Goal: Task Accomplishment & Management: Use online tool/utility

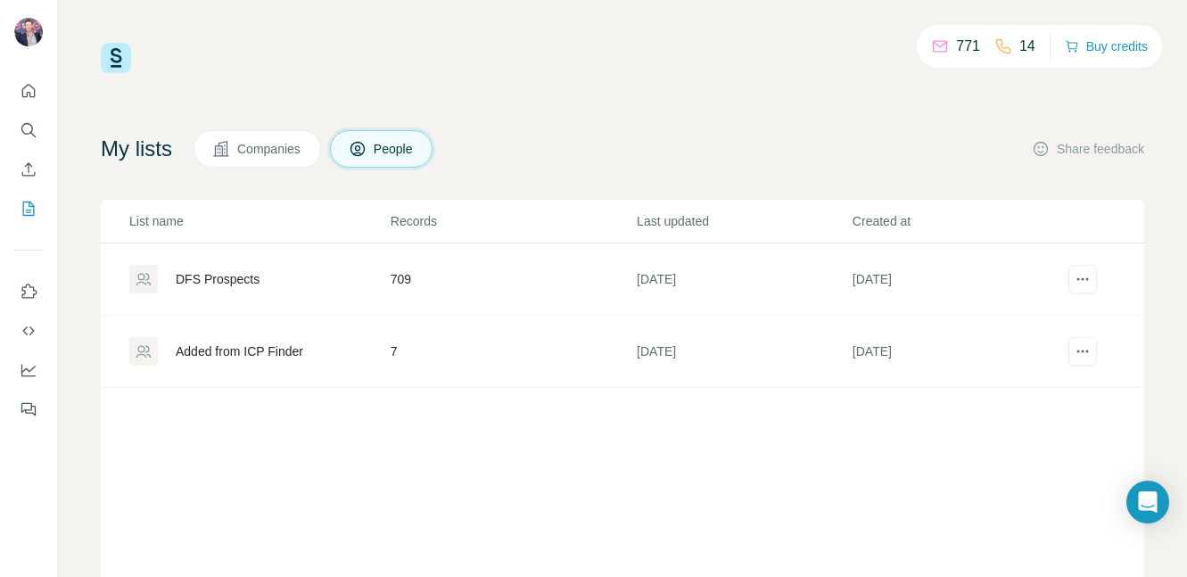
click at [259, 291] on div "DFS Prospects" at bounding box center [258, 279] width 259 height 29
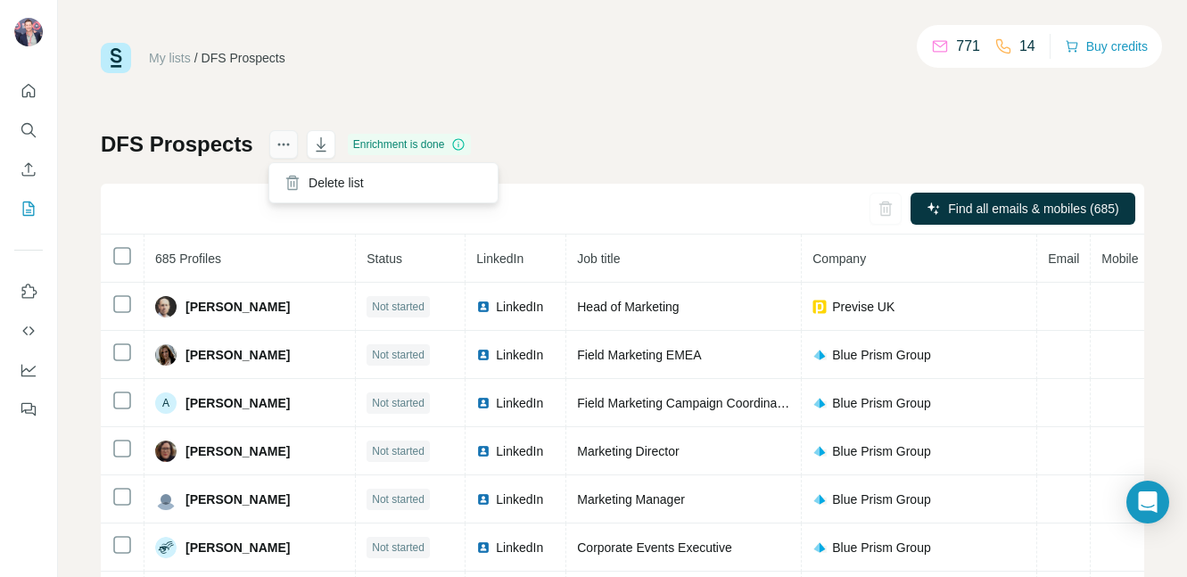
click at [279, 153] on button "actions" at bounding box center [283, 144] width 29 height 29
click at [646, 160] on div "DFS Prospects Enrichment is done Find all emails & mobiles (685) 685 Profiles S…" at bounding box center [622, 417] width 1043 height 575
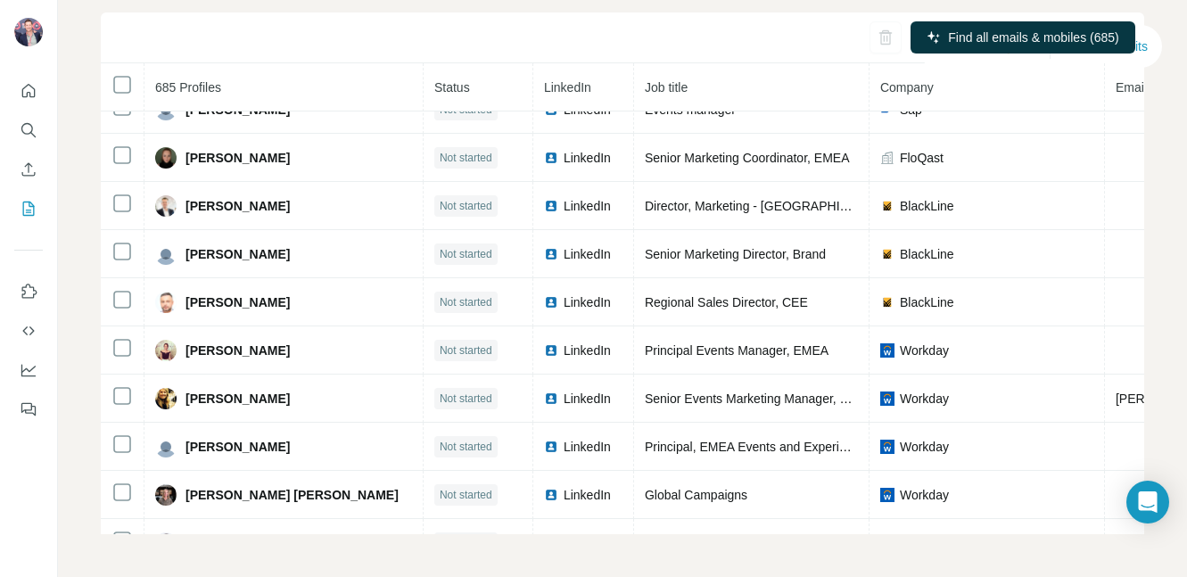
scroll to position [32559, 0]
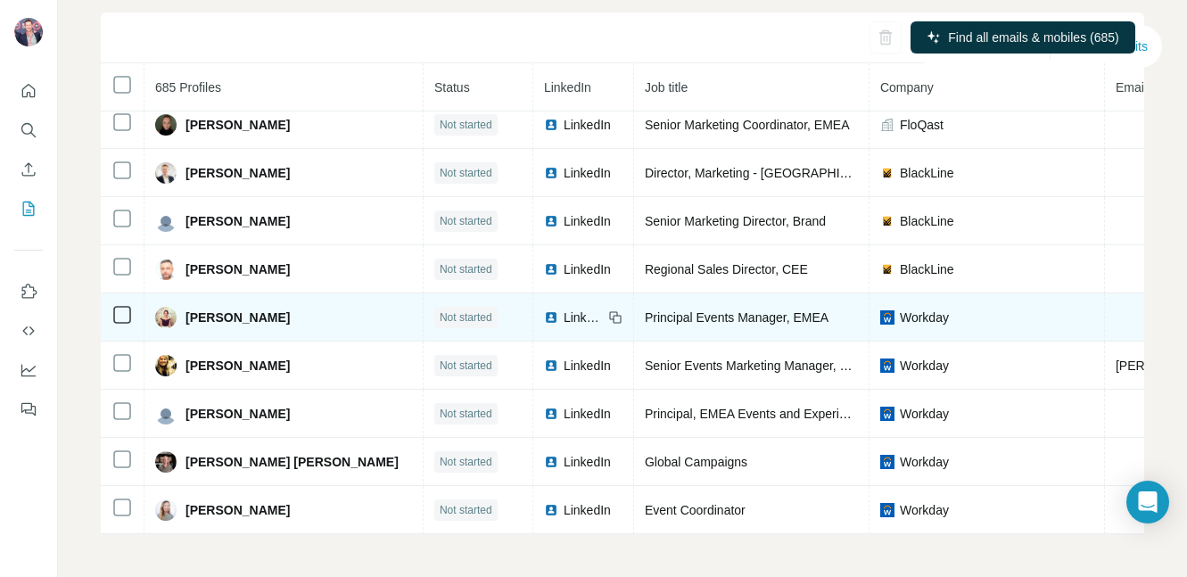
click at [544, 315] on img at bounding box center [551, 317] width 14 height 14
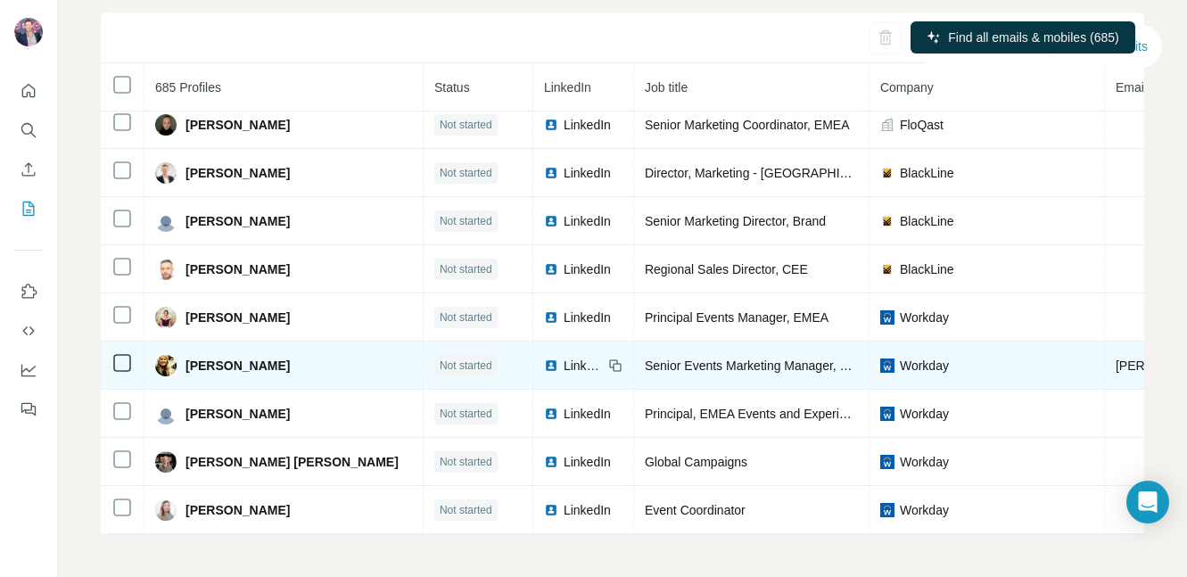
click at [544, 362] on img at bounding box center [551, 365] width 14 height 14
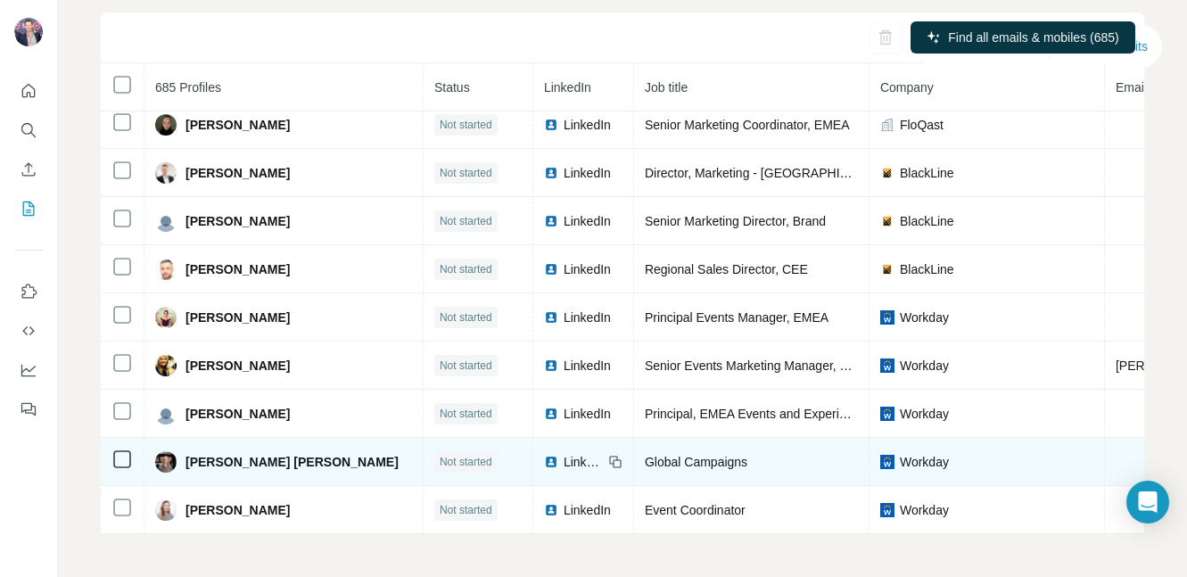
click at [544, 461] on img at bounding box center [551, 462] width 14 height 14
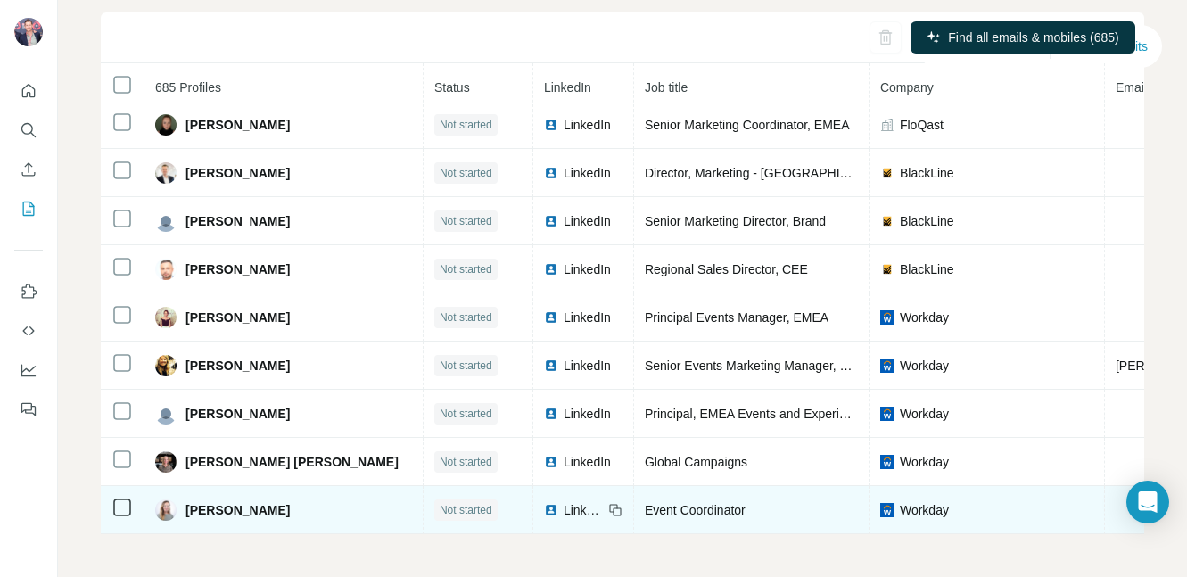
click at [544, 508] on img at bounding box center [551, 510] width 14 height 14
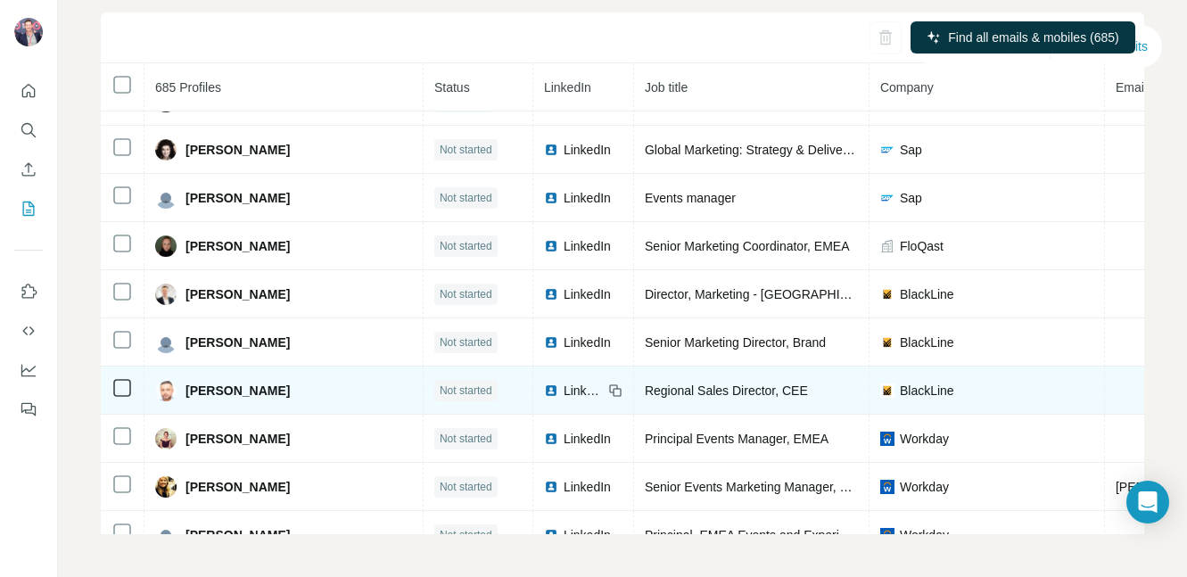
scroll to position [32529, 0]
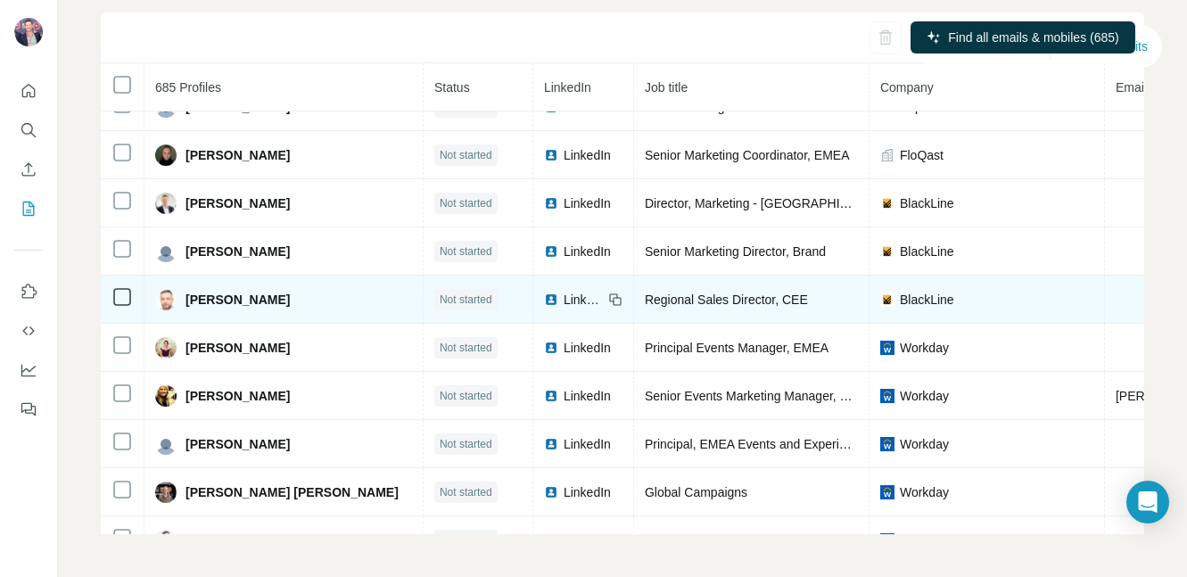
click at [544, 300] on img at bounding box center [551, 299] width 14 height 14
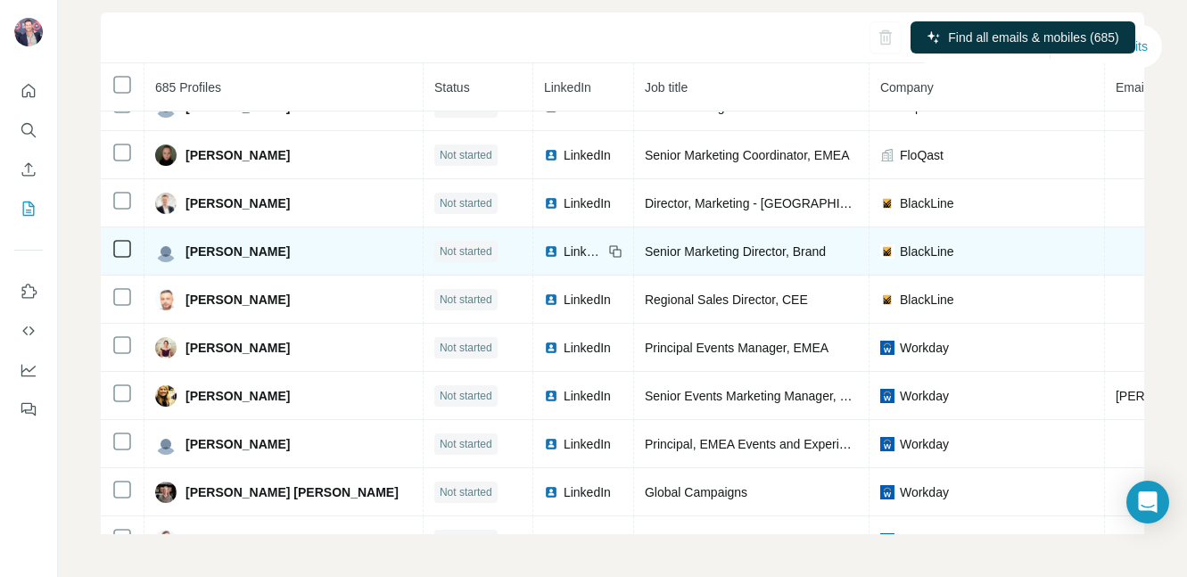
click at [544, 251] on img at bounding box center [551, 251] width 14 height 14
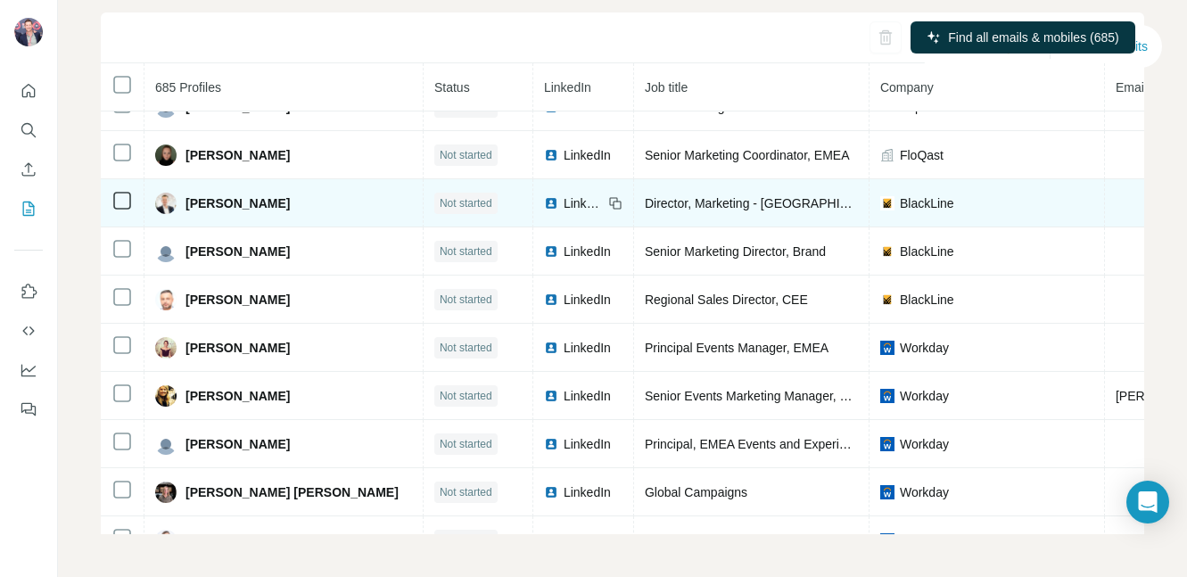
click at [544, 201] on img at bounding box center [551, 203] width 14 height 14
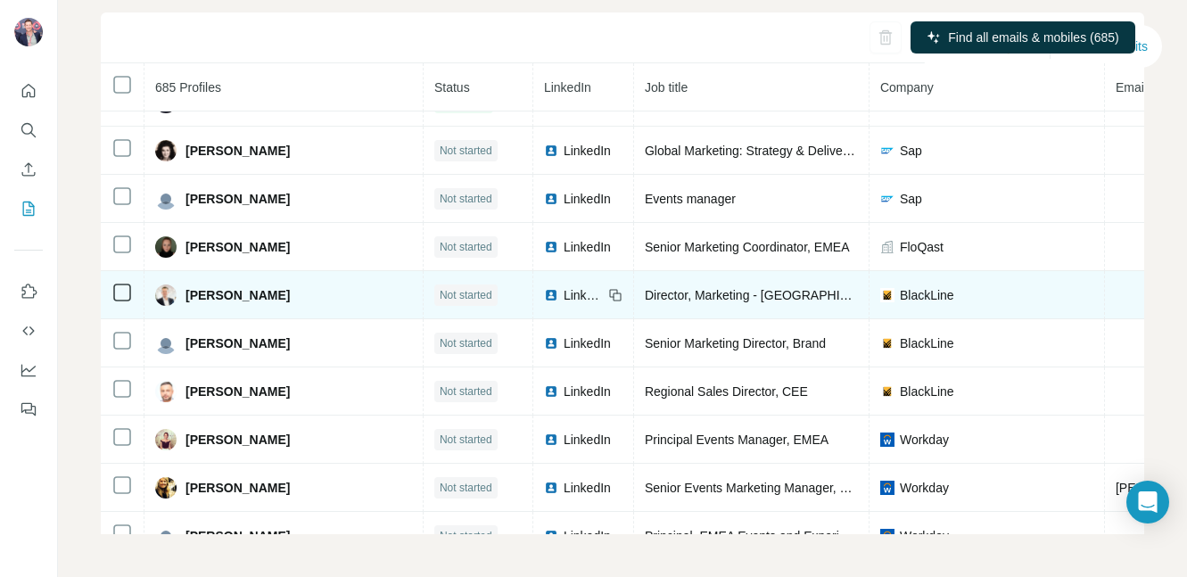
scroll to position [32415, 0]
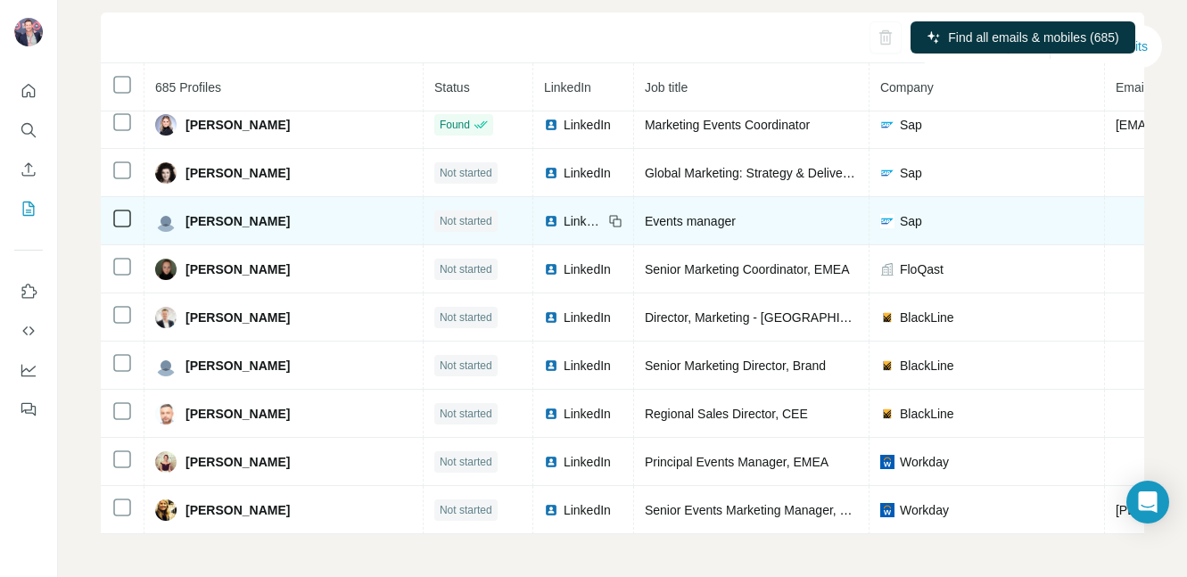
click at [544, 225] on img at bounding box center [551, 221] width 14 height 14
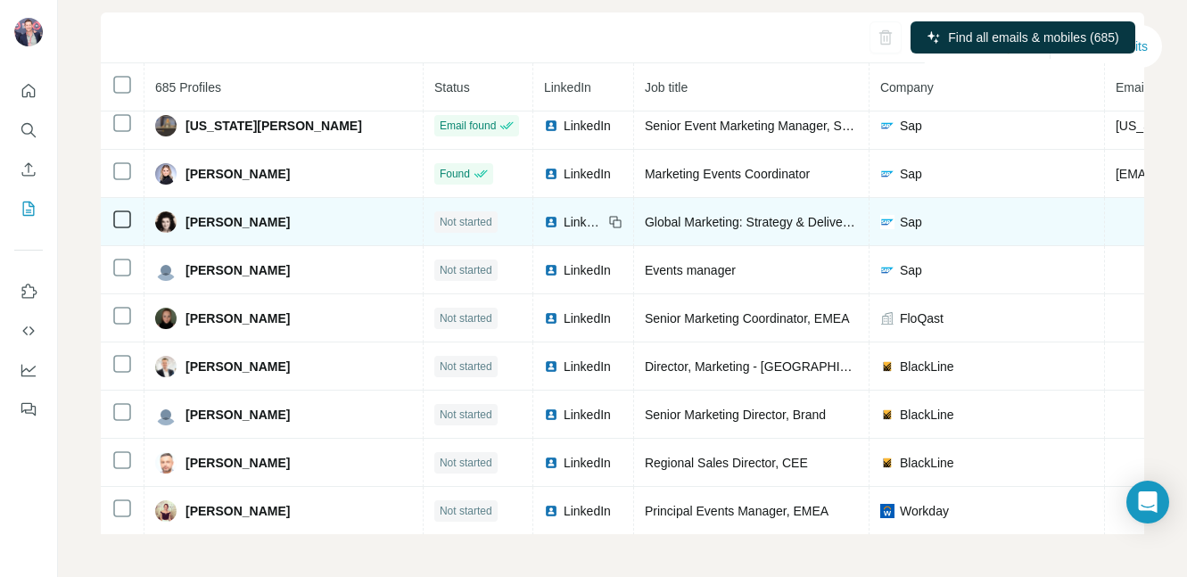
scroll to position [32337, 0]
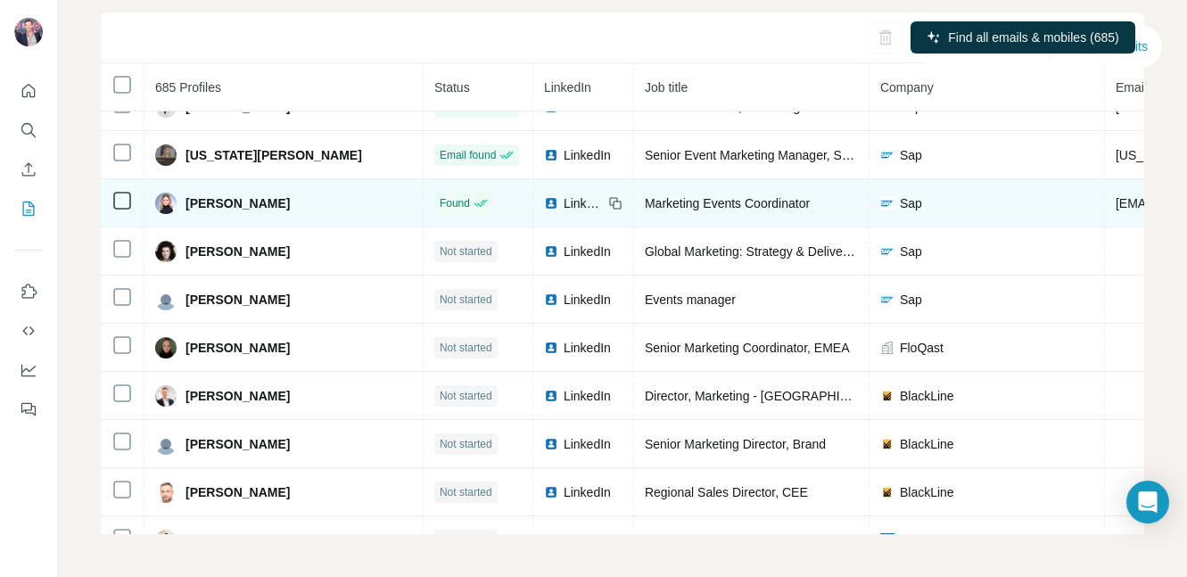
click at [544, 206] on img at bounding box center [551, 203] width 14 height 14
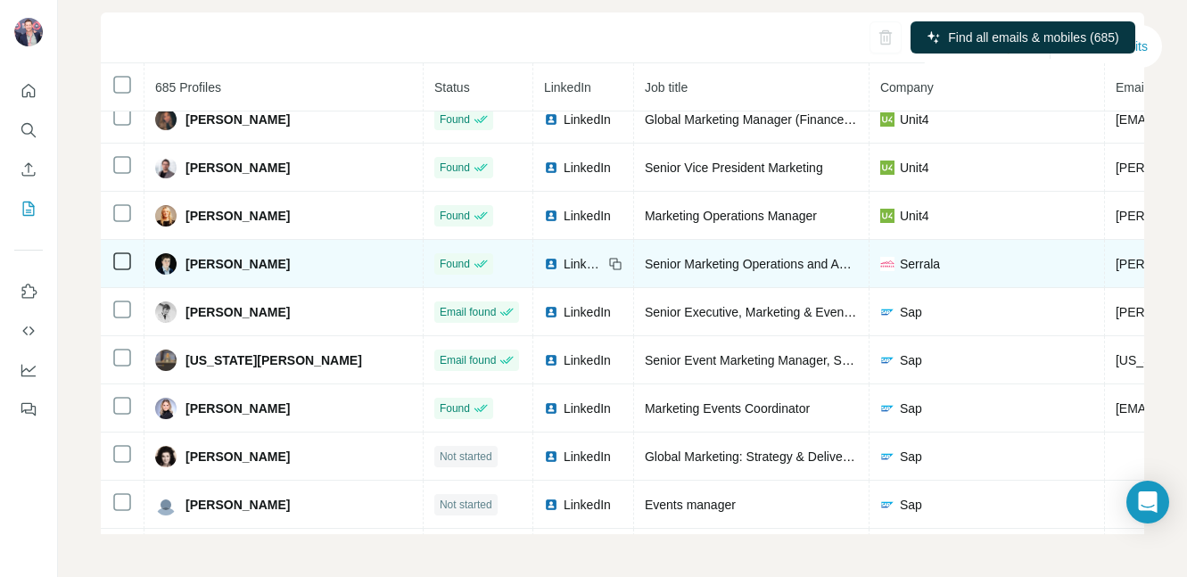
scroll to position [32121, 0]
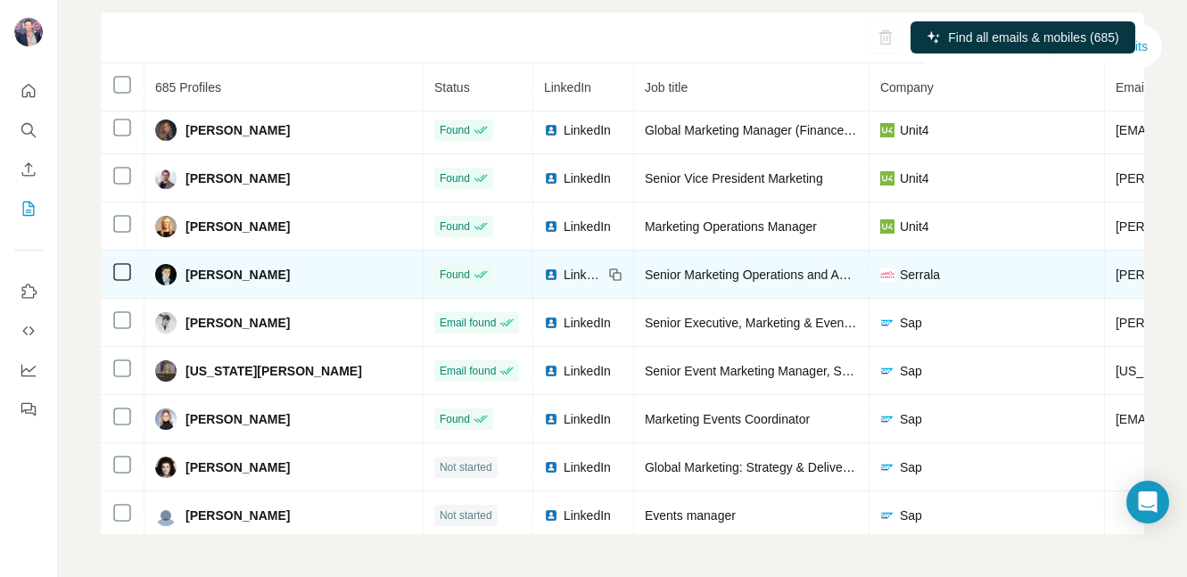
click at [544, 270] on img at bounding box center [551, 274] width 14 height 14
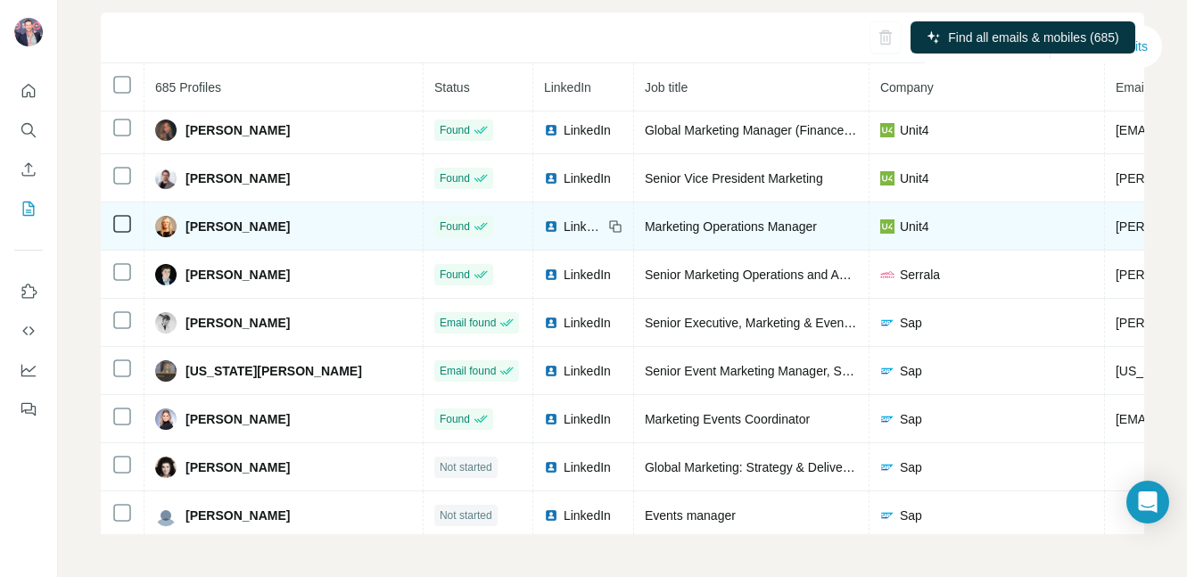
click at [544, 226] on img at bounding box center [551, 226] width 14 height 14
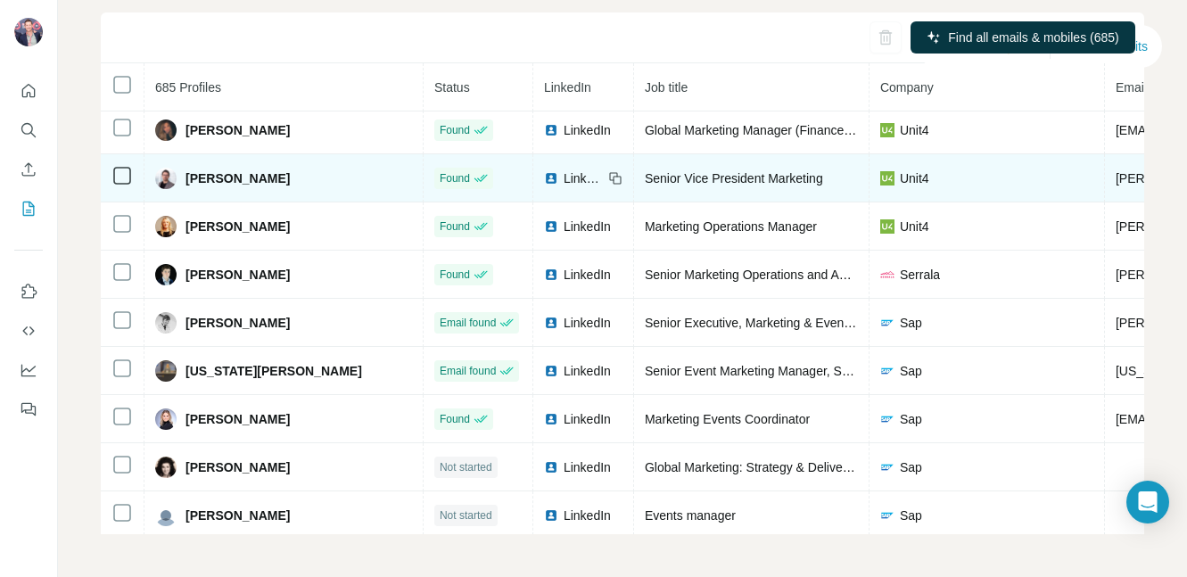
click at [544, 175] on div "LinkedIn" at bounding box center [573, 178] width 59 height 18
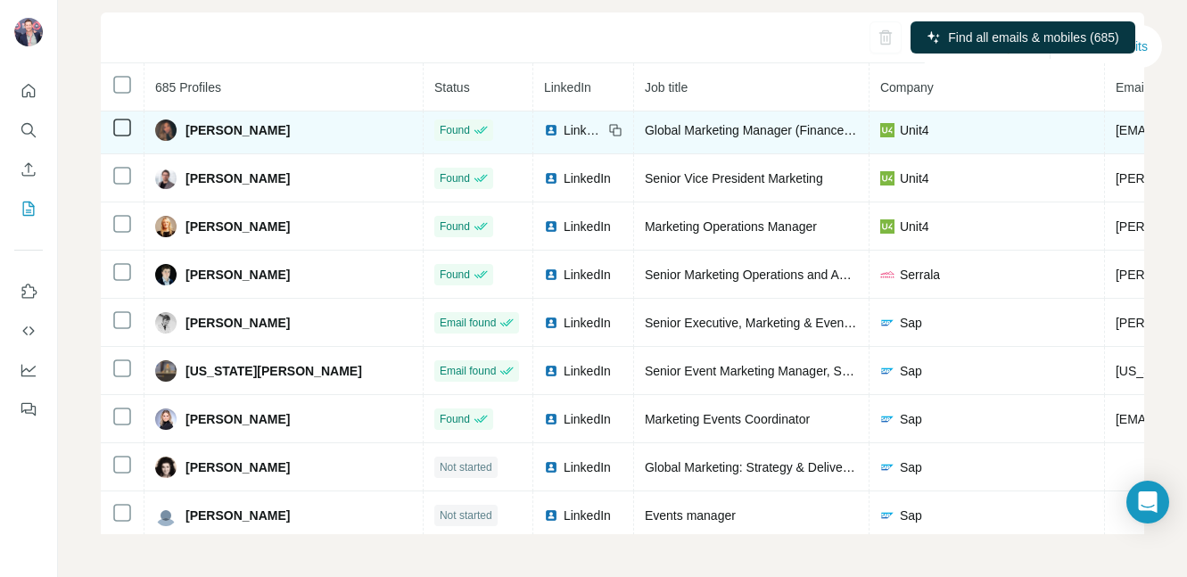
click at [564, 128] on span "LinkedIn" at bounding box center [583, 130] width 39 height 18
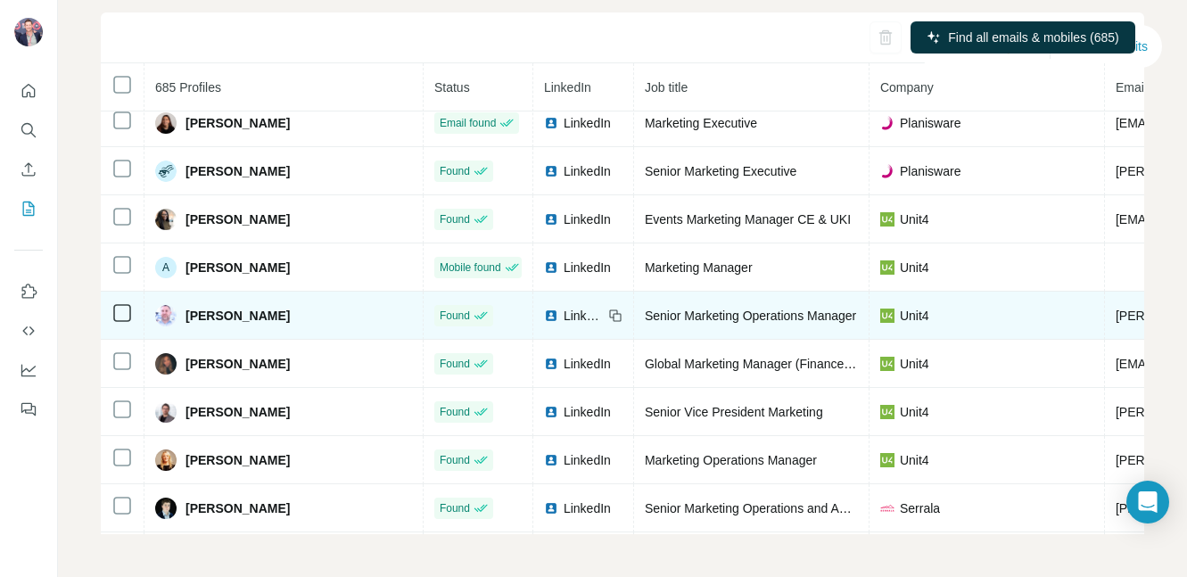
scroll to position [31857, 0]
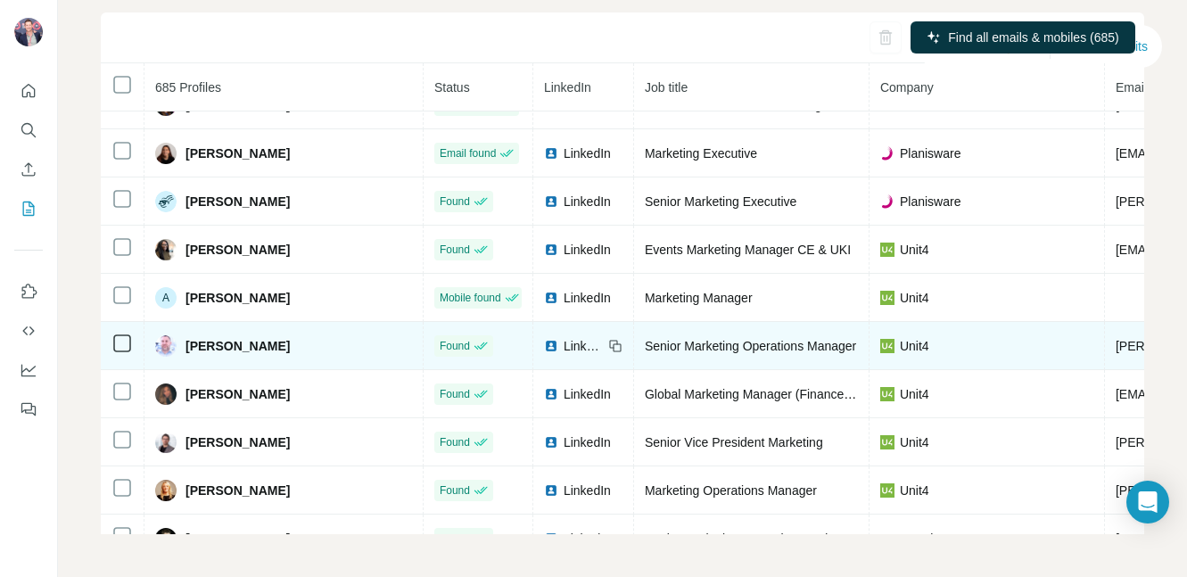
click at [544, 346] on img at bounding box center [551, 346] width 14 height 14
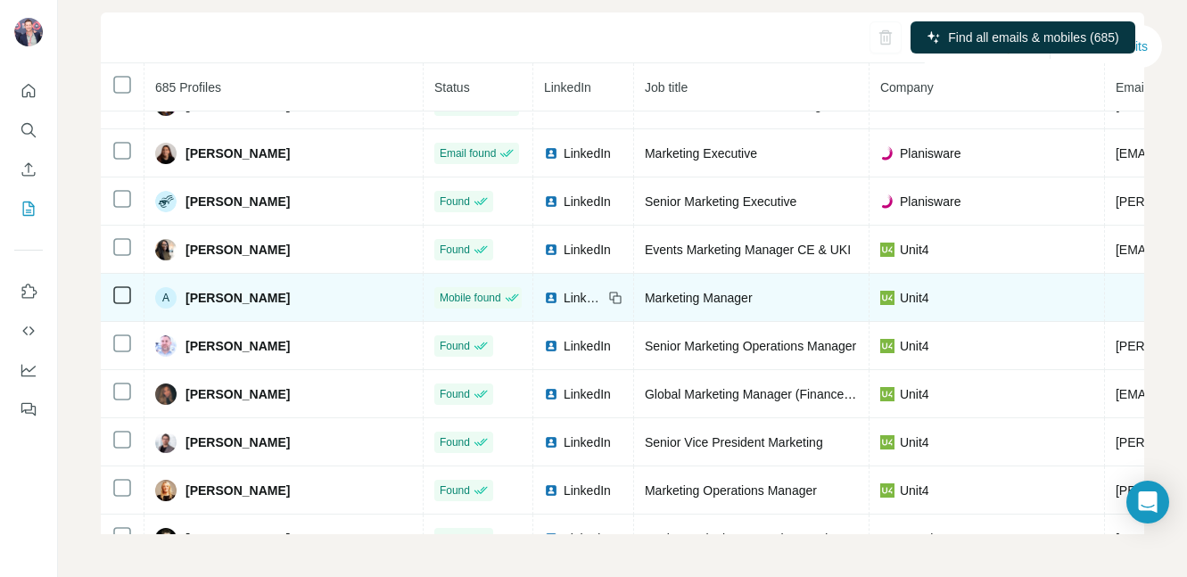
click at [564, 298] on span "LinkedIn" at bounding box center [583, 298] width 39 height 18
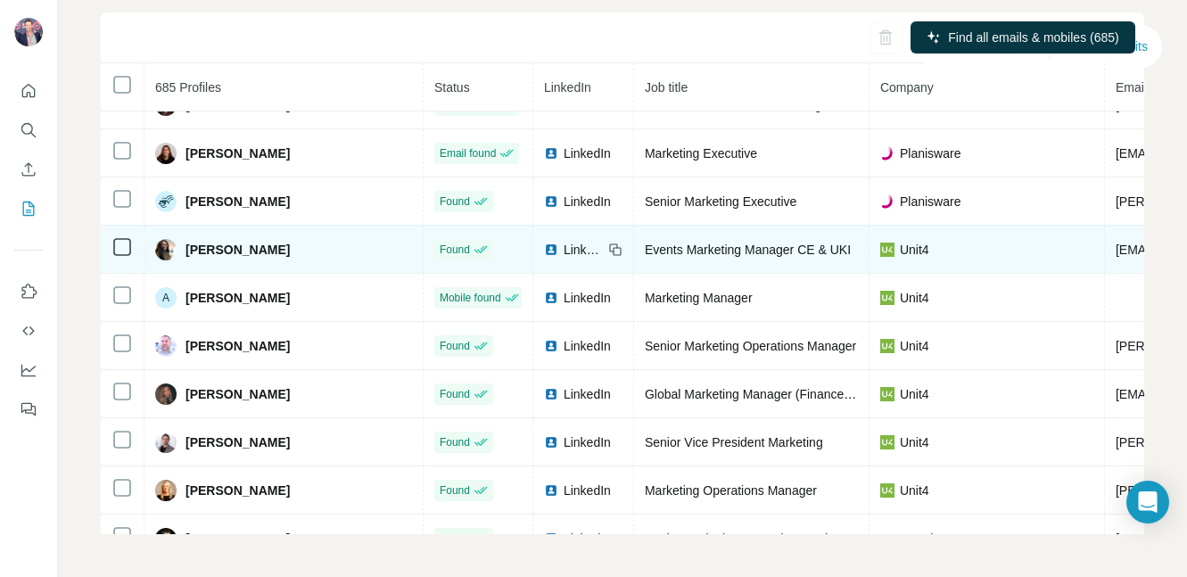
click at [564, 252] on span "LinkedIn" at bounding box center [583, 250] width 39 height 18
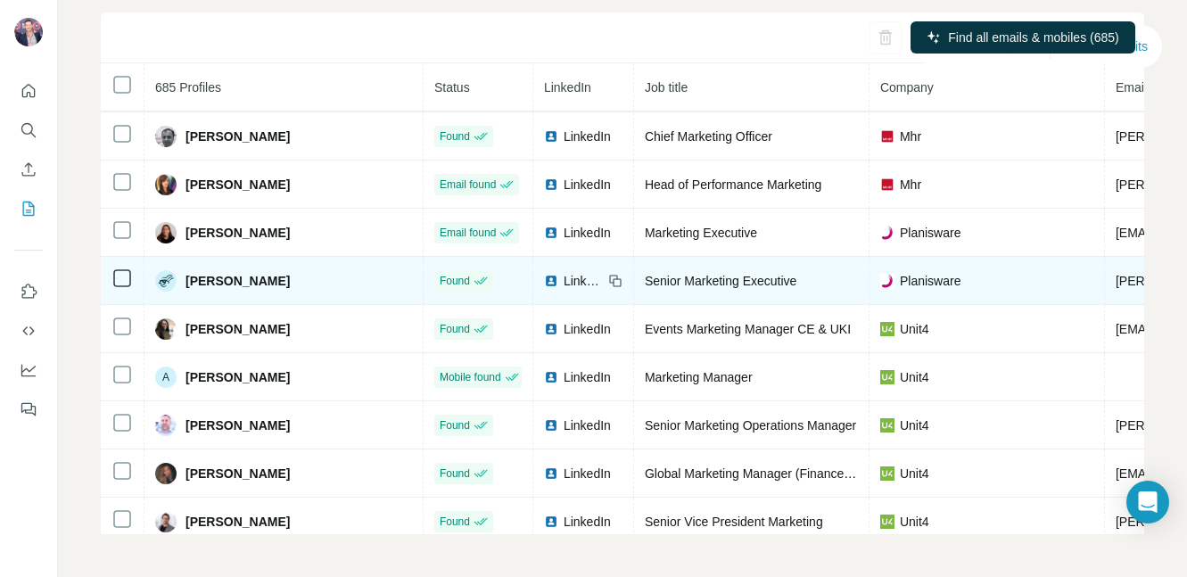
scroll to position [31762, 0]
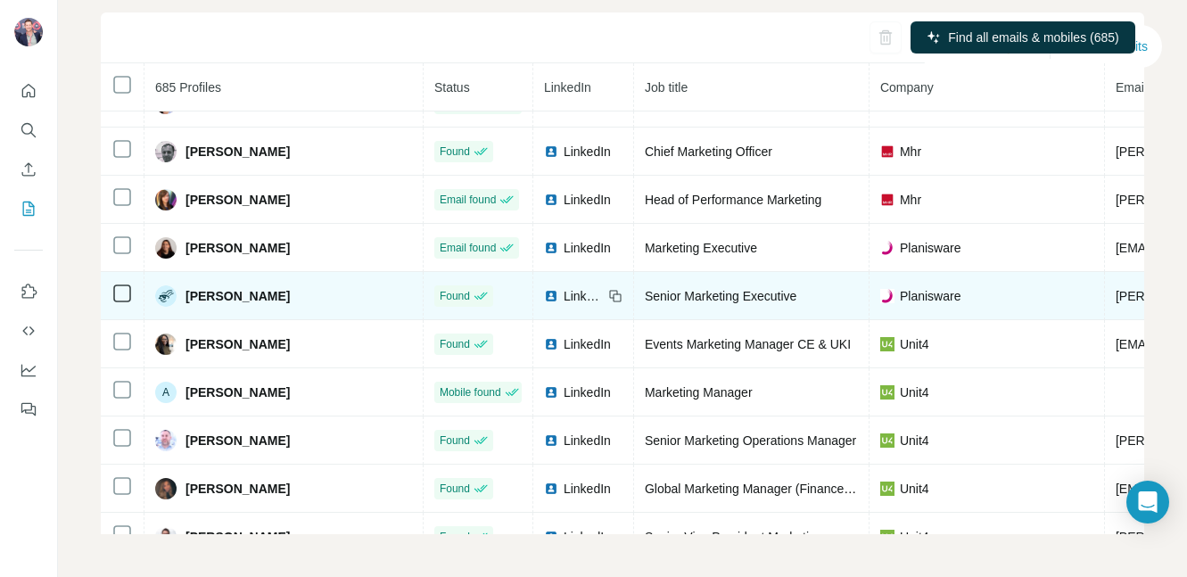
click at [564, 293] on span "LinkedIn" at bounding box center [583, 296] width 39 height 18
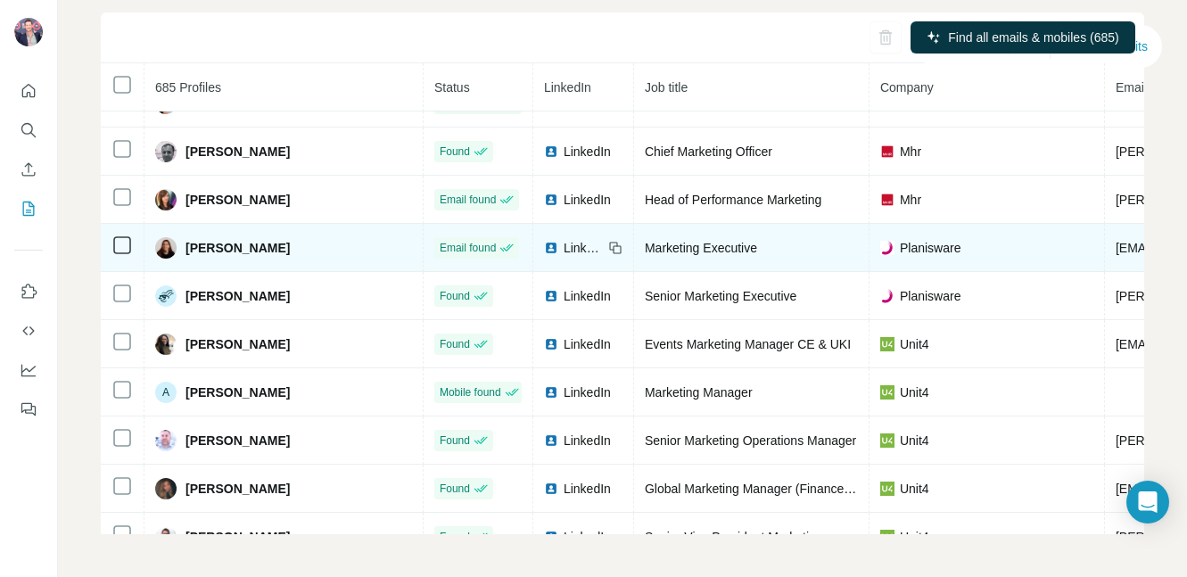
click at [544, 243] on img at bounding box center [551, 248] width 14 height 14
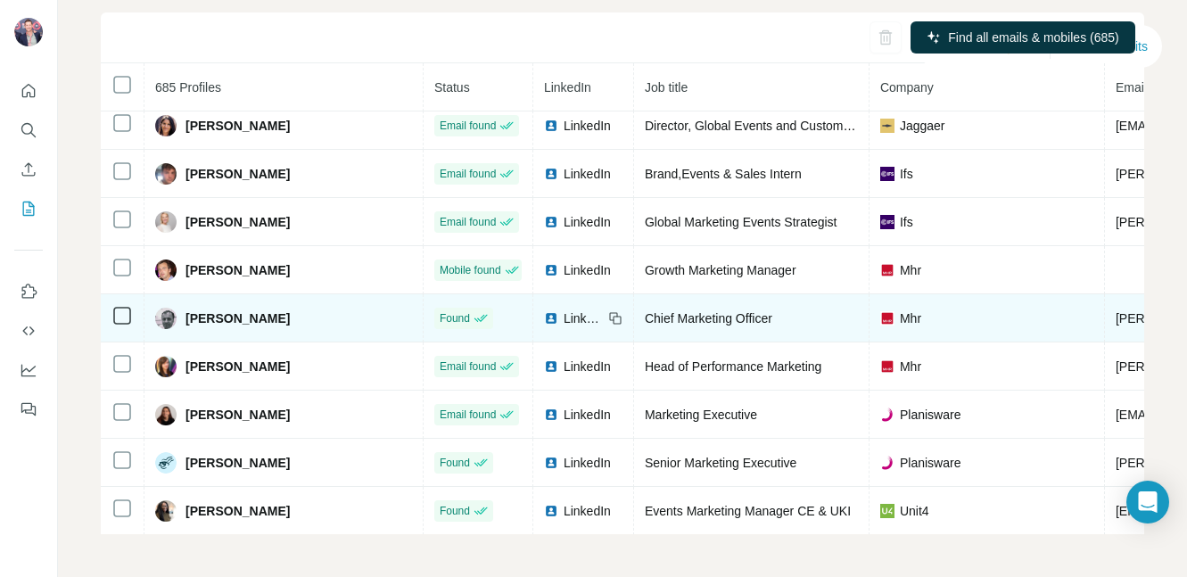
scroll to position [31588, 0]
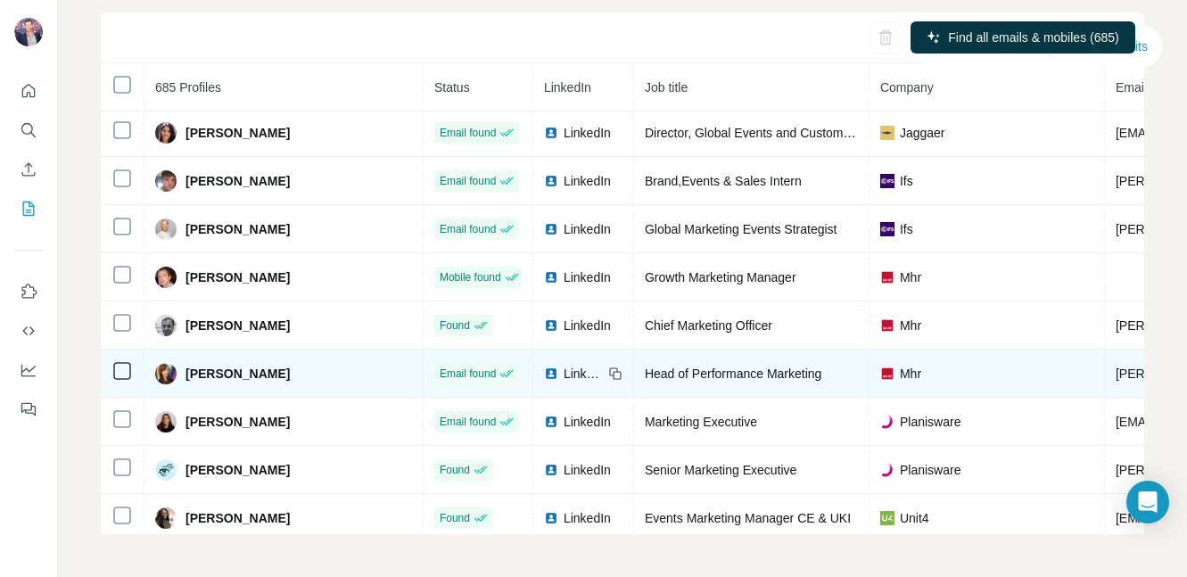
click at [564, 367] on span "LinkedIn" at bounding box center [583, 374] width 39 height 18
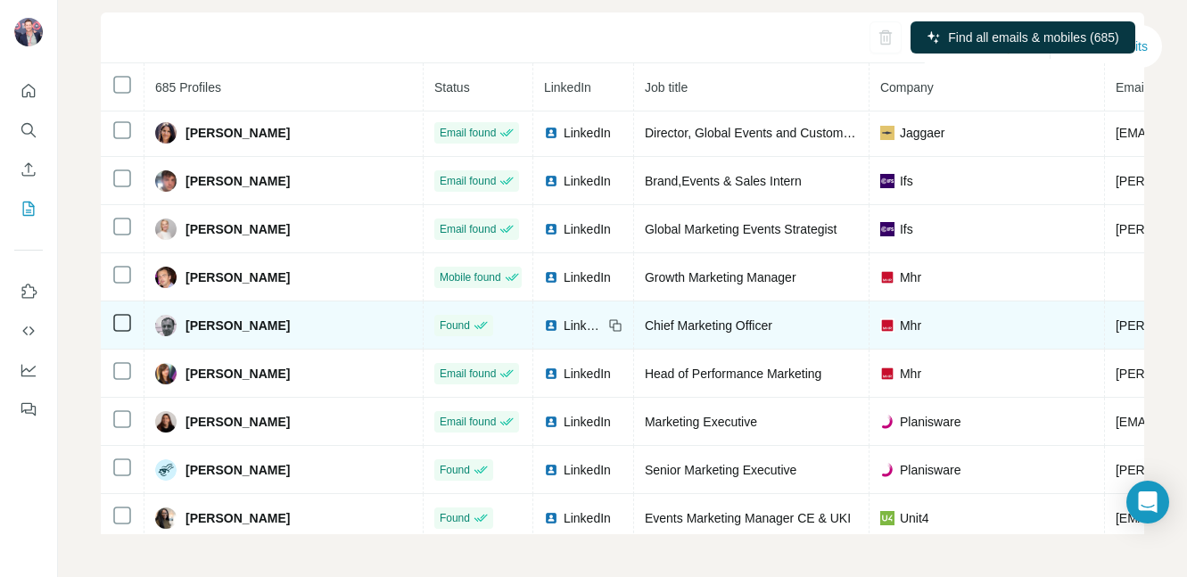
click at [544, 319] on img at bounding box center [551, 325] width 14 height 14
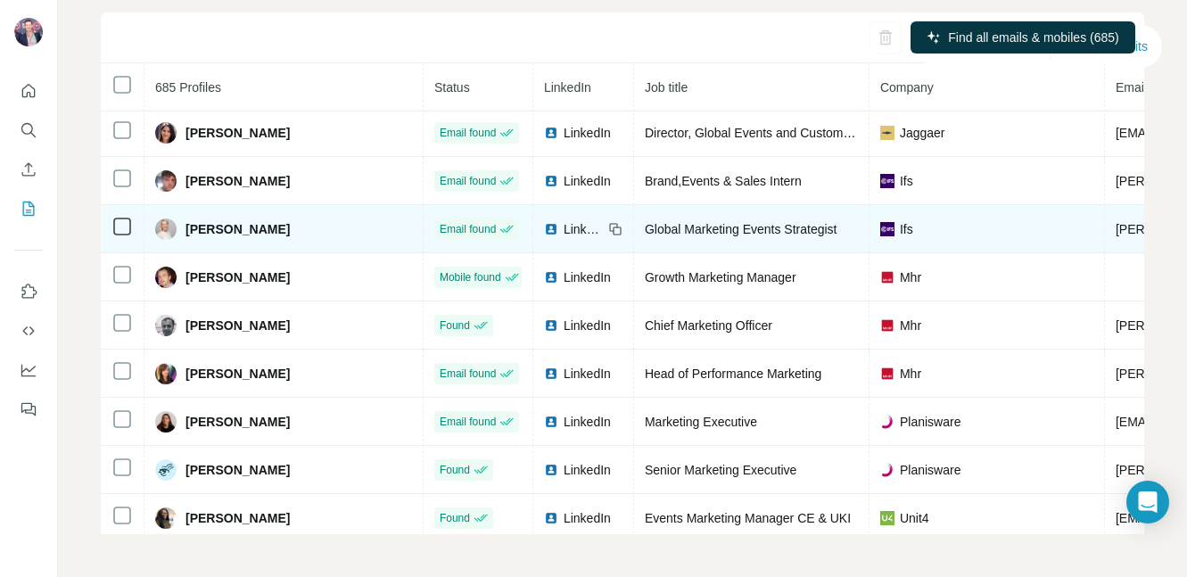
click at [564, 228] on span "LinkedIn" at bounding box center [583, 229] width 39 height 18
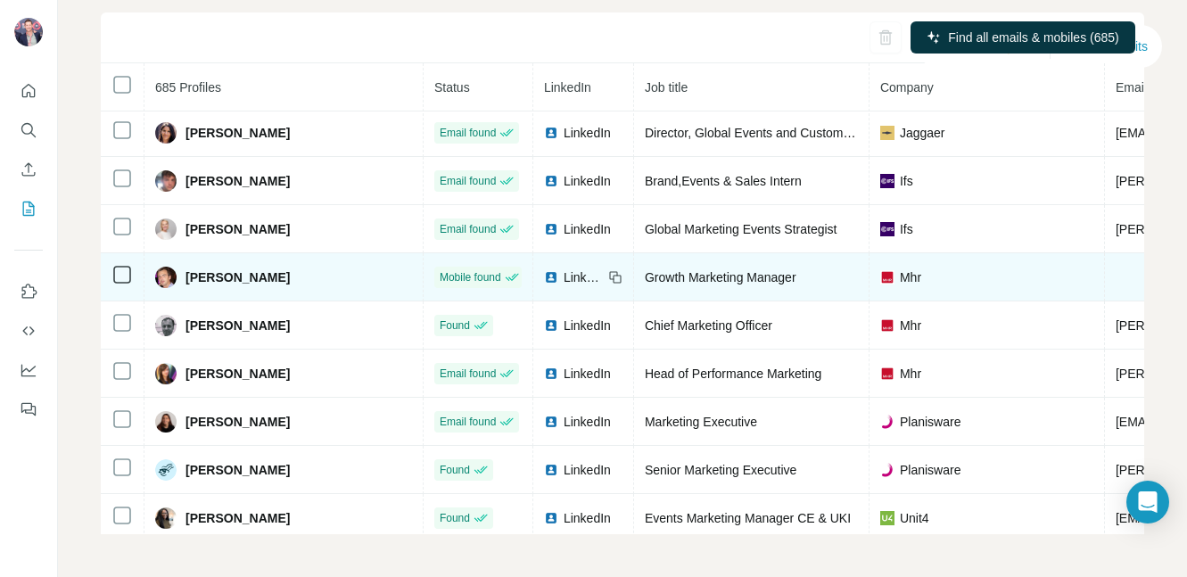
click at [544, 276] on div "LinkedIn" at bounding box center [573, 277] width 59 height 18
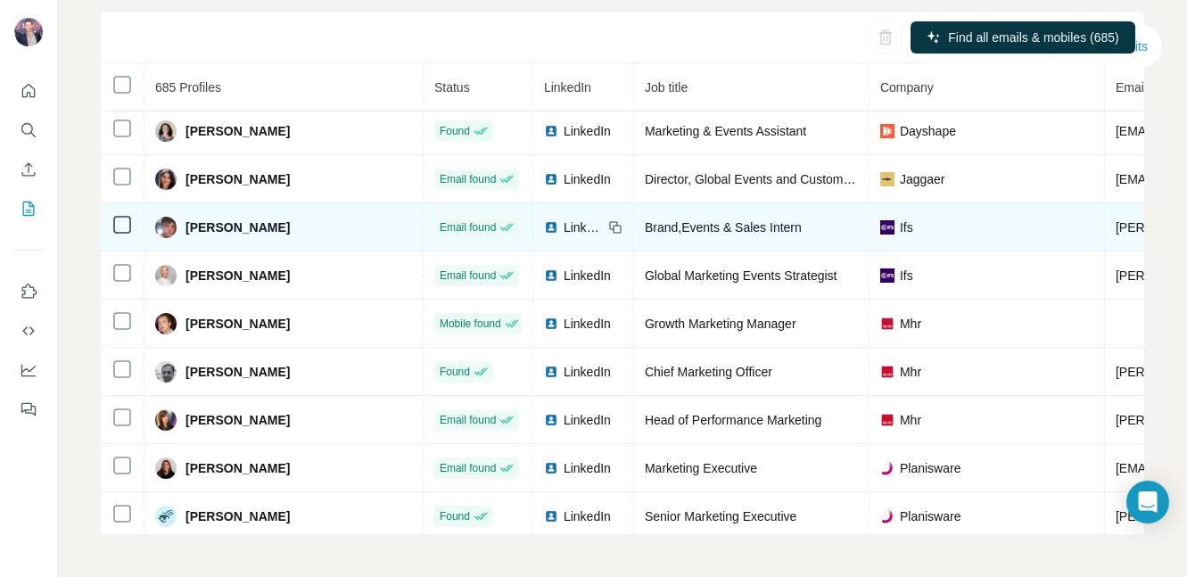
scroll to position [31503, 0]
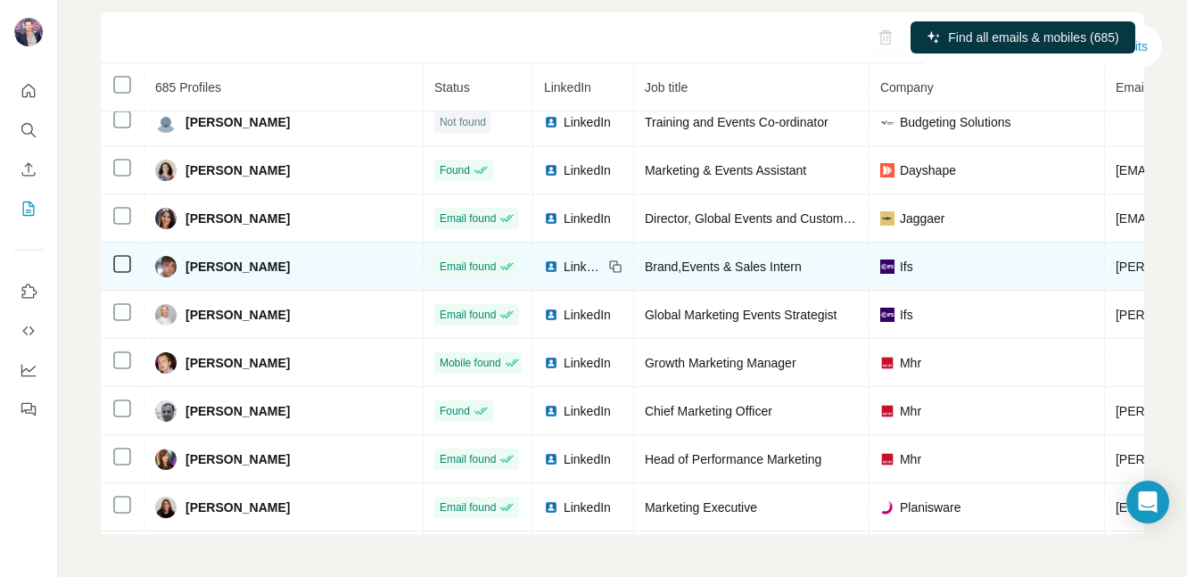
click at [564, 260] on span "LinkedIn" at bounding box center [583, 267] width 39 height 18
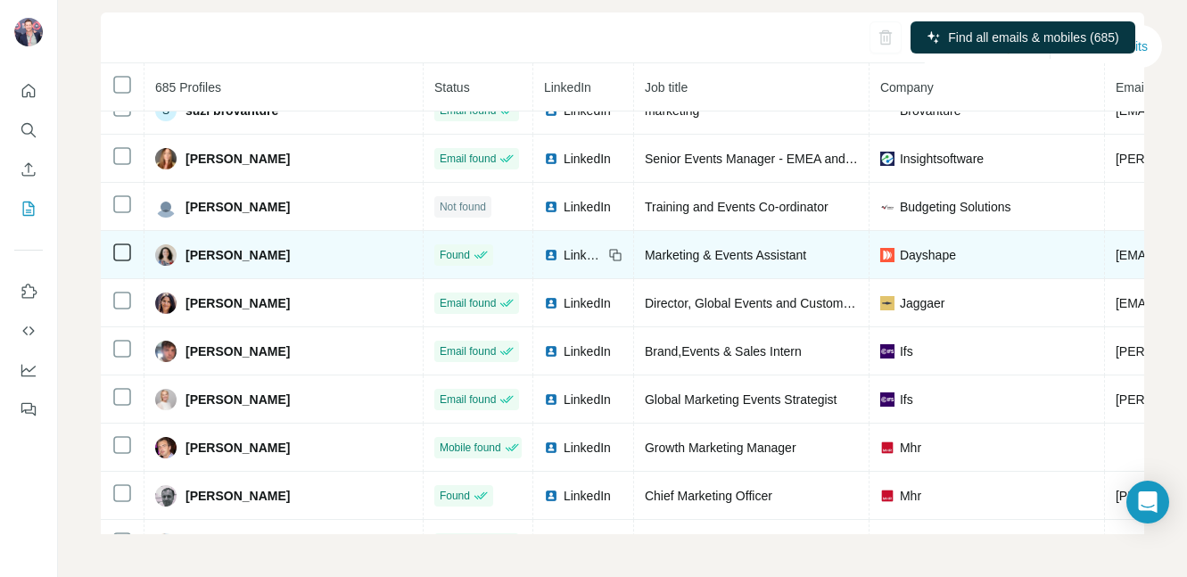
scroll to position [31395, 0]
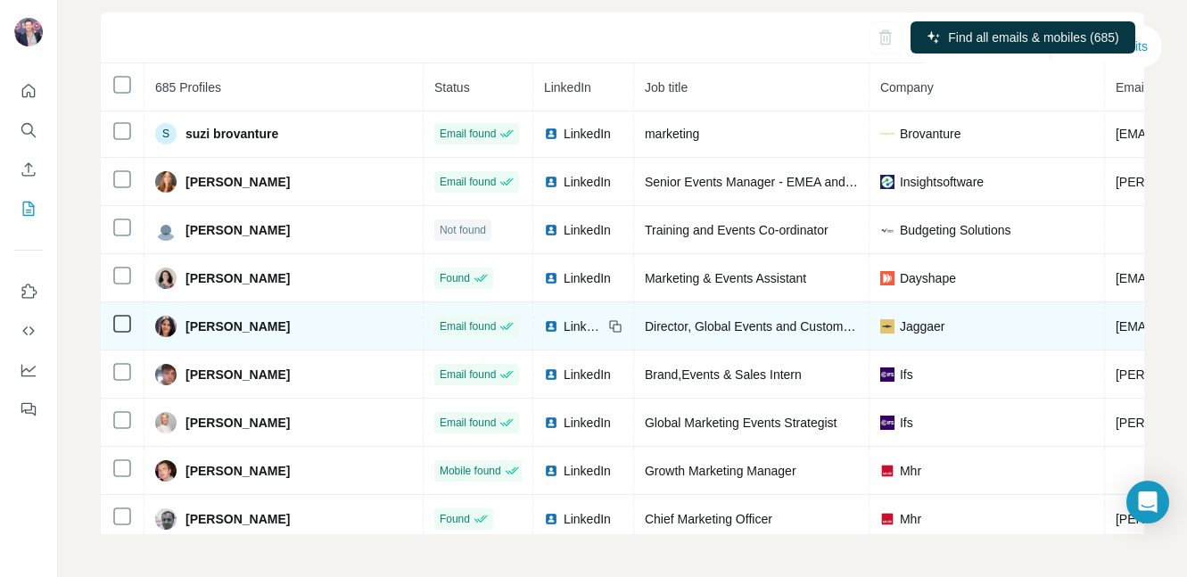
click at [564, 326] on span "LinkedIn" at bounding box center [583, 326] width 39 height 18
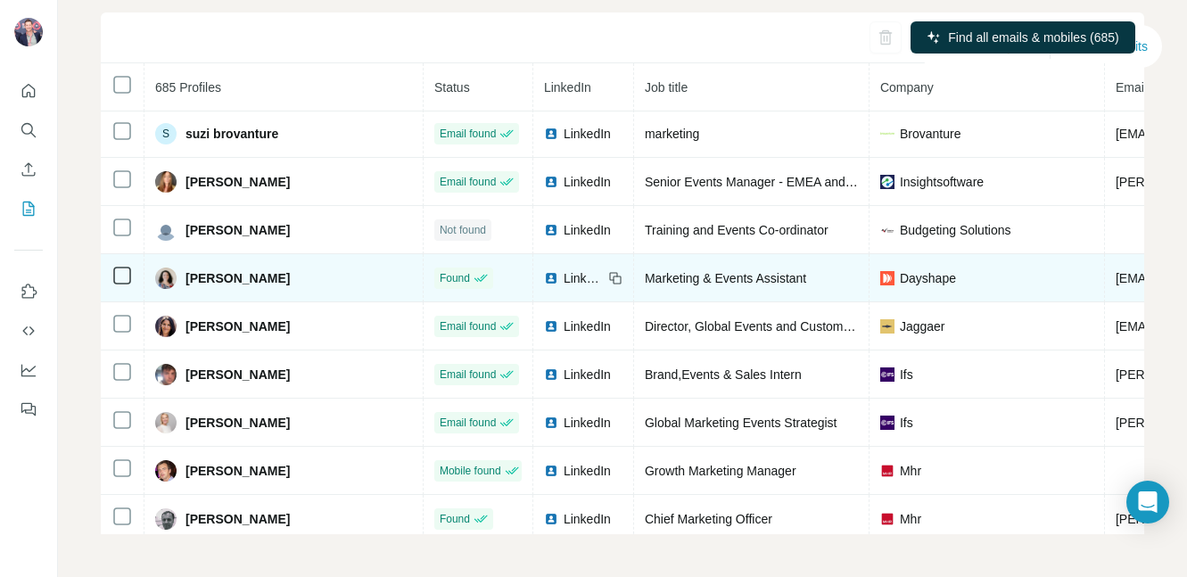
click at [564, 276] on span "LinkedIn" at bounding box center [583, 278] width 39 height 18
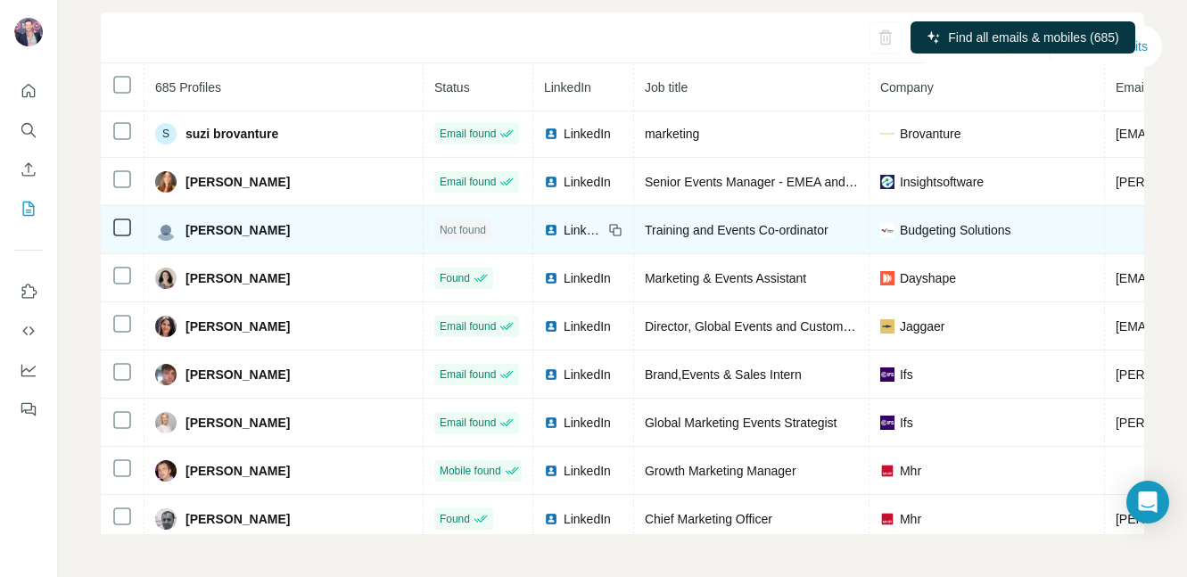
click at [564, 225] on span "LinkedIn" at bounding box center [583, 230] width 39 height 18
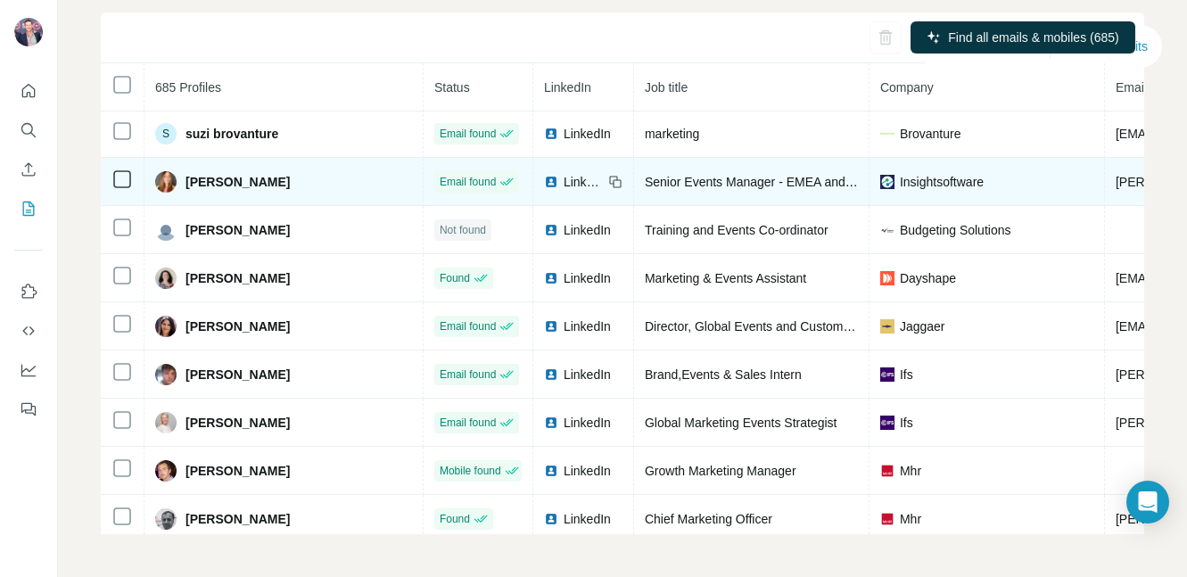
click at [564, 174] on span "LinkedIn" at bounding box center [583, 182] width 39 height 18
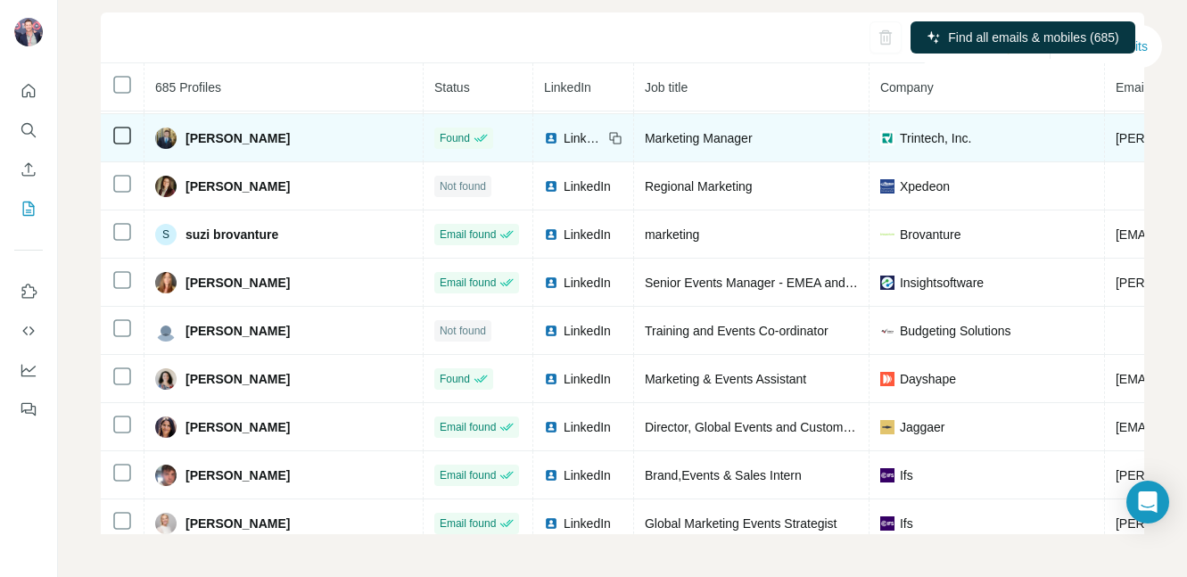
scroll to position [31209, 0]
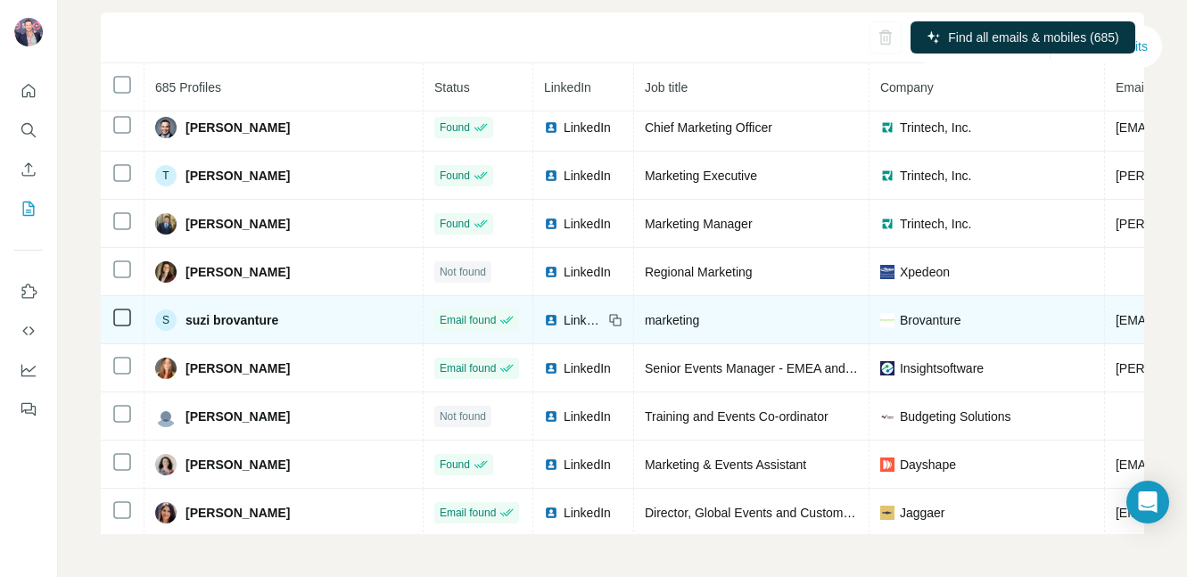
click at [564, 323] on span "LinkedIn" at bounding box center [583, 320] width 39 height 18
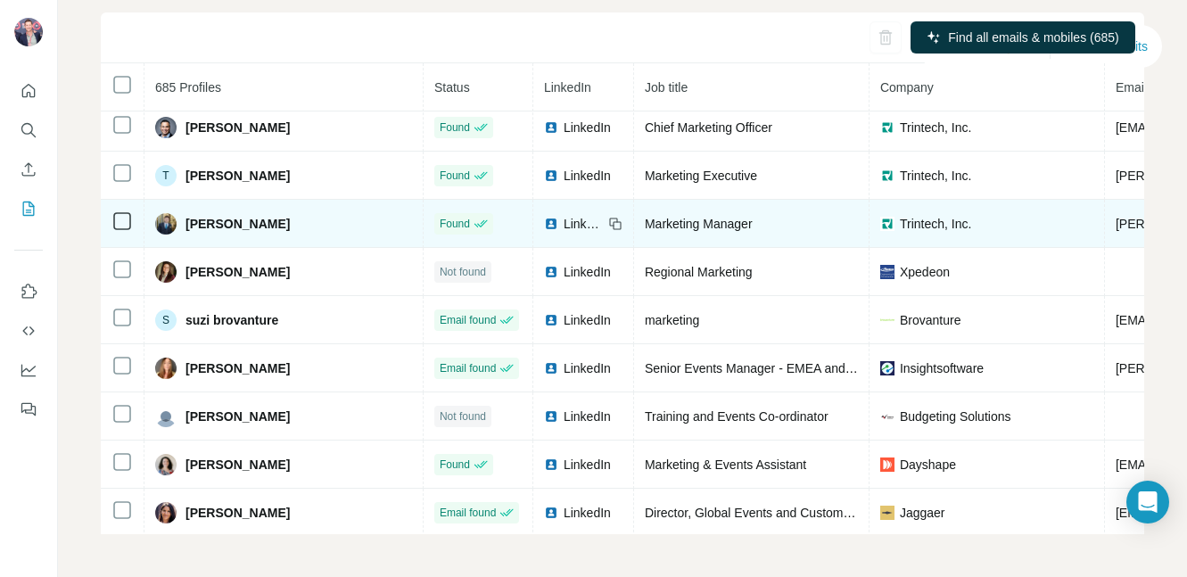
click at [564, 227] on span "LinkedIn" at bounding box center [583, 224] width 39 height 18
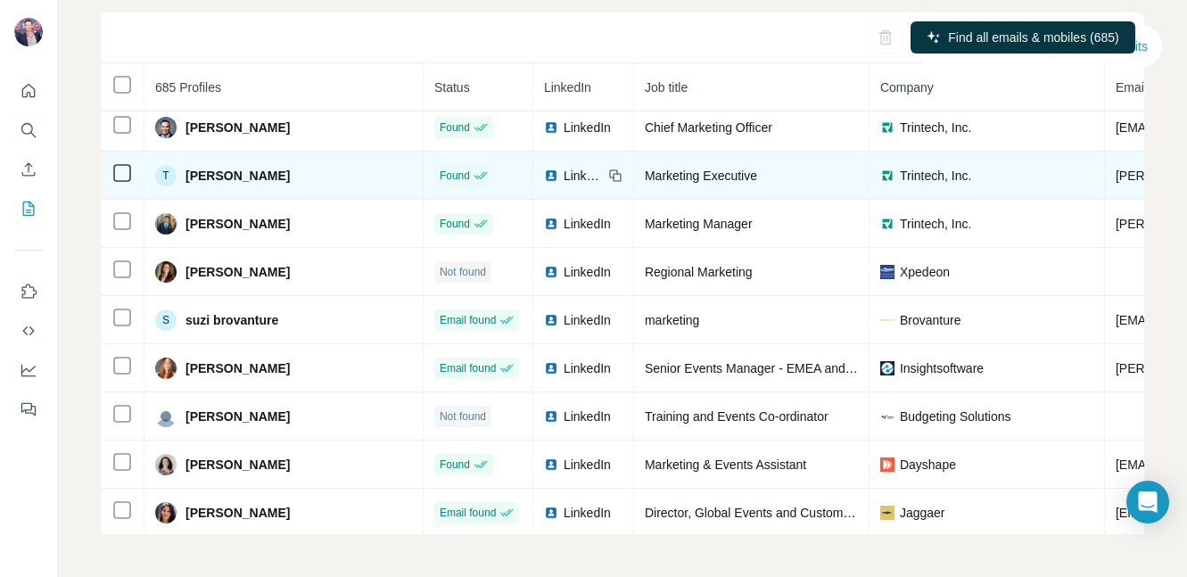
click at [564, 176] on span "LinkedIn" at bounding box center [583, 176] width 39 height 18
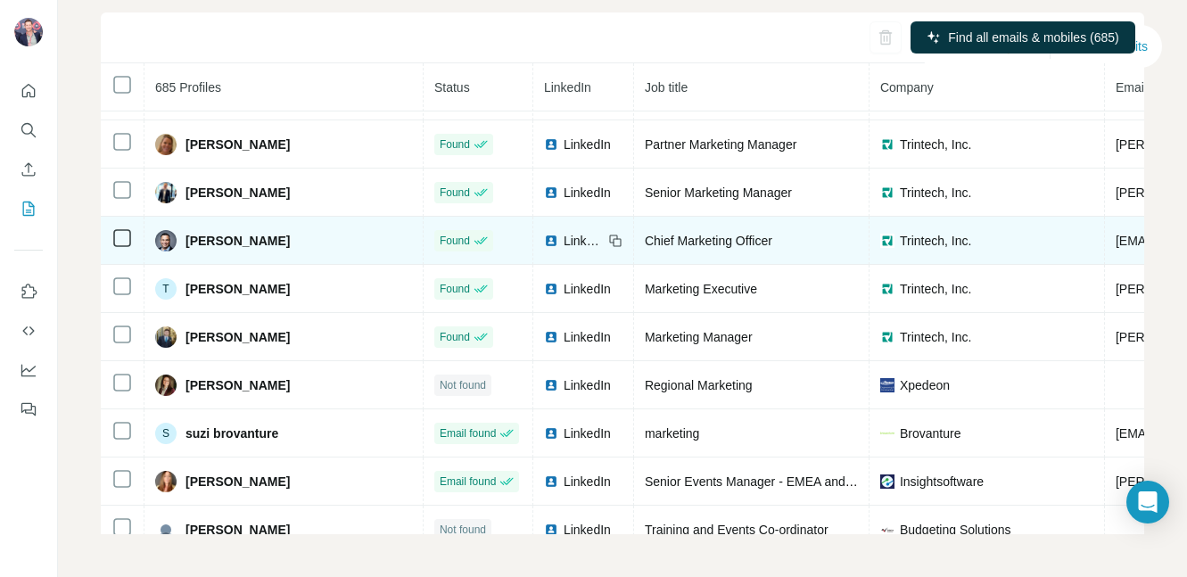
scroll to position [31031, 0]
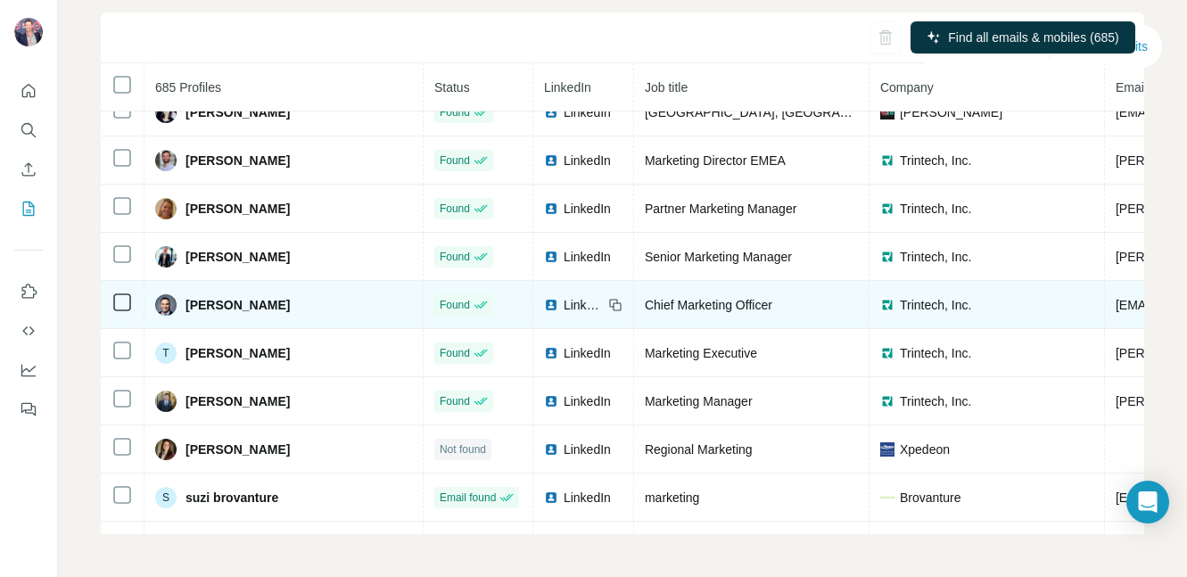
click at [564, 302] on span "LinkedIn" at bounding box center [583, 305] width 39 height 18
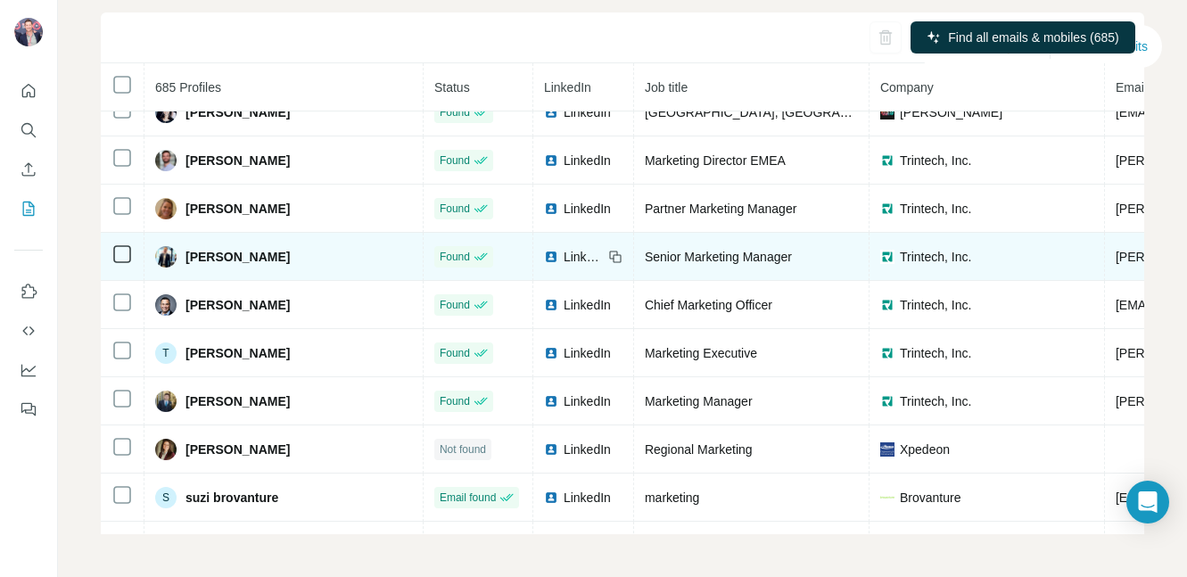
click at [564, 252] on span "LinkedIn" at bounding box center [583, 257] width 39 height 18
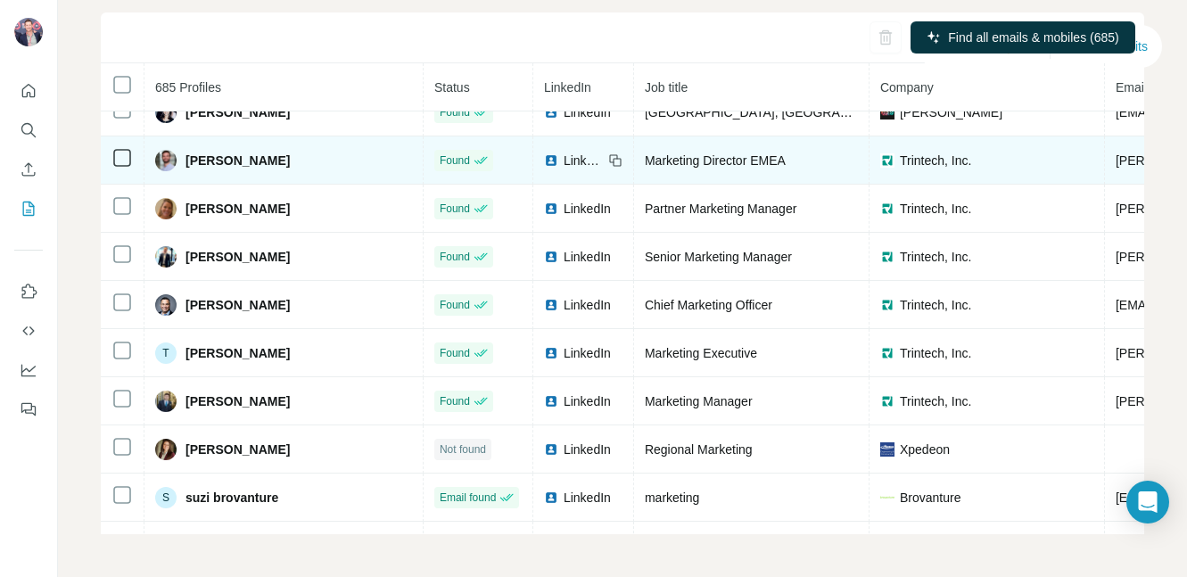
scroll to position [30870, 0]
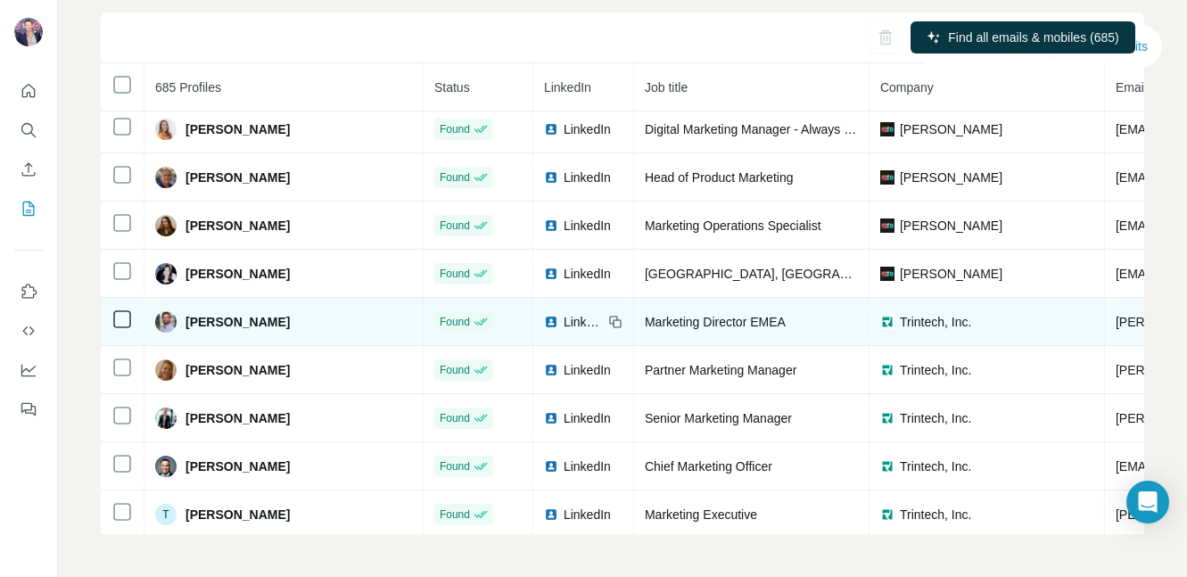
click at [564, 317] on span "LinkedIn" at bounding box center [583, 322] width 39 height 18
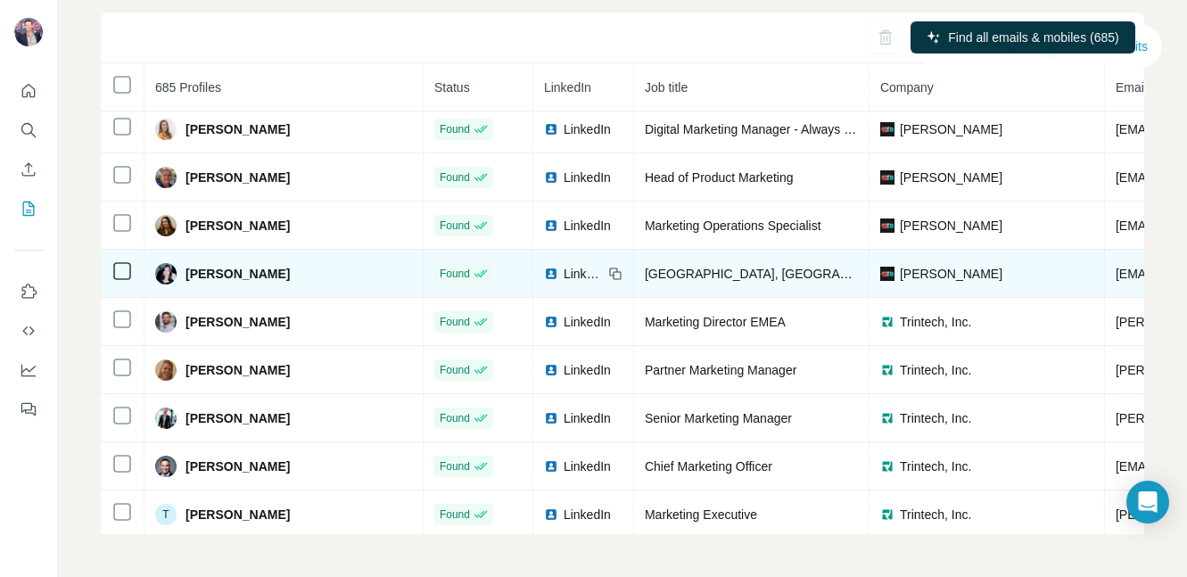
click at [564, 276] on span "LinkedIn" at bounding box center [583, 274] width 39 height 18
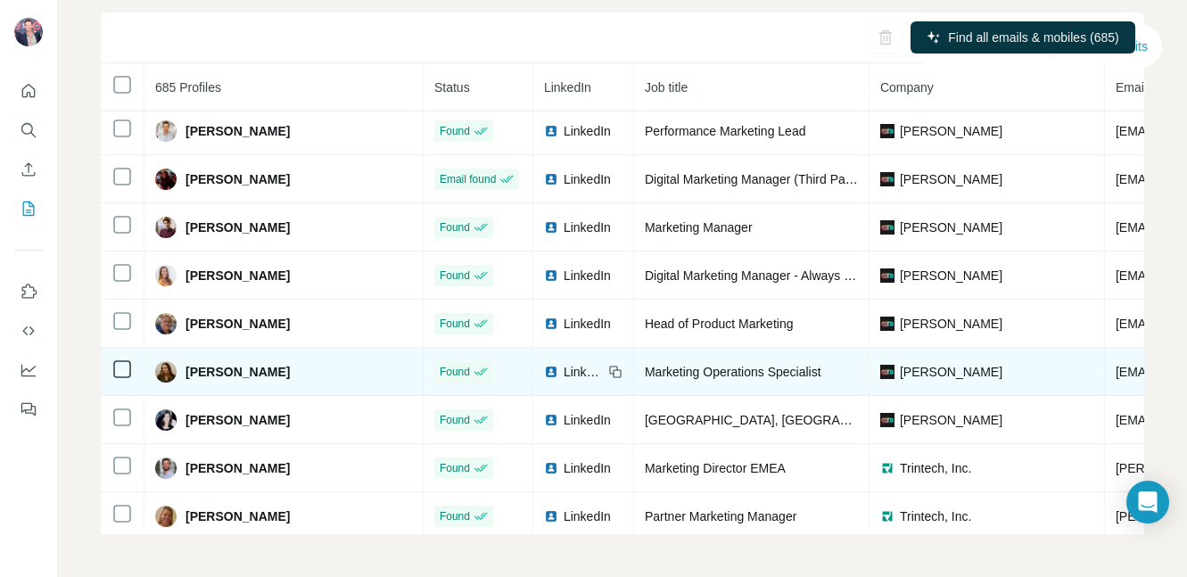
scroll to position [30677, 0]
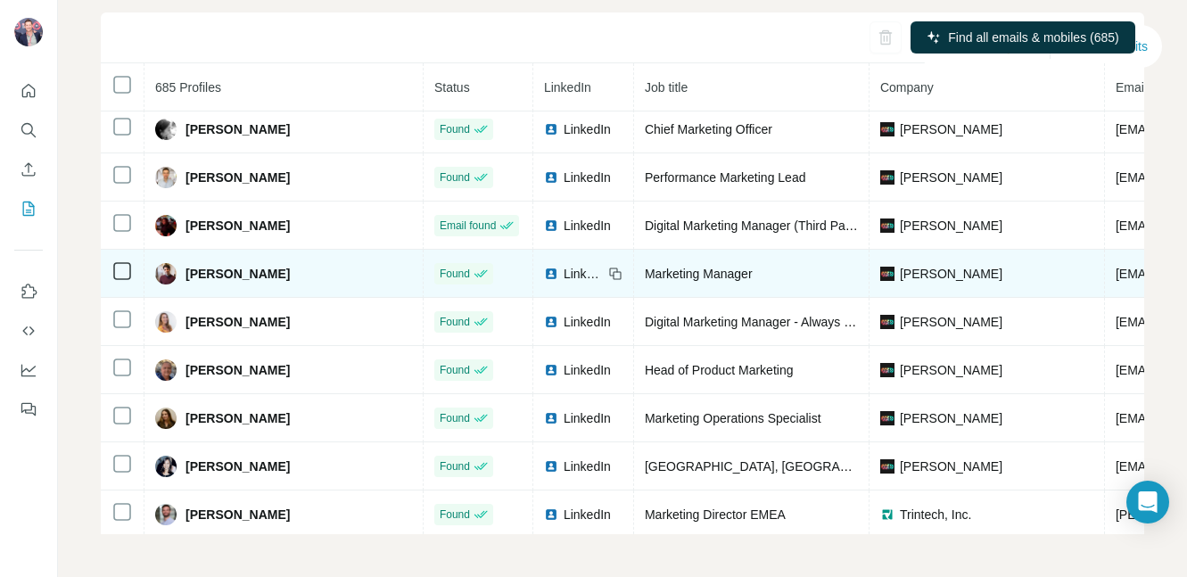
click at [272, 276] on span "Martino Tramontin" at bounding box center [237, 274] width 104 height 18
click at [572, 274] on span "LinkedIn" at bounding box center [583, 274] width 39 height 18
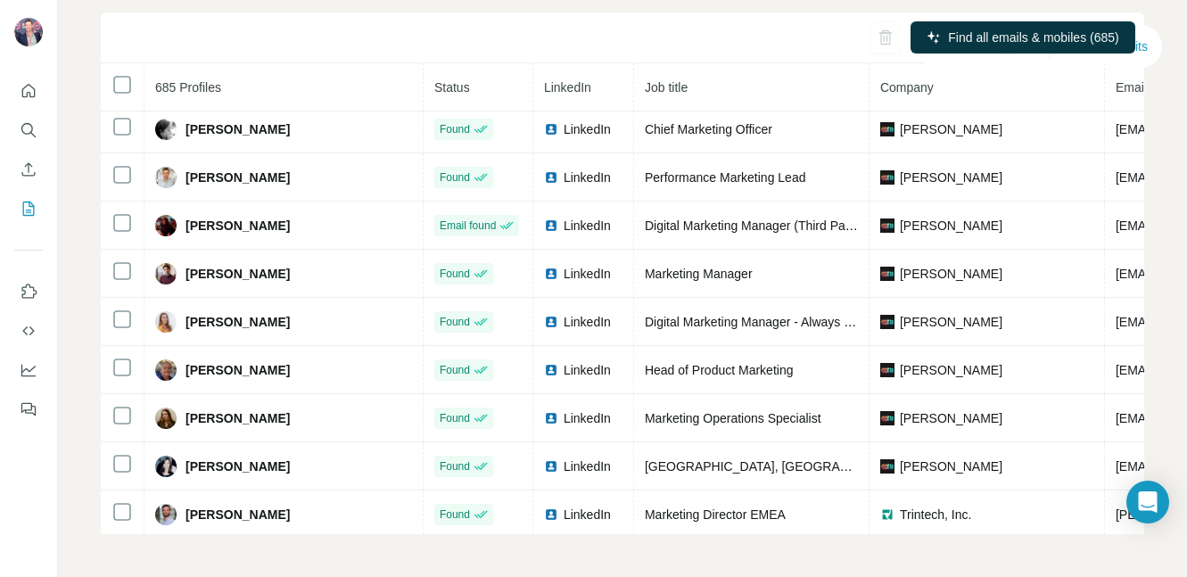
scroll to position [30605, 0]
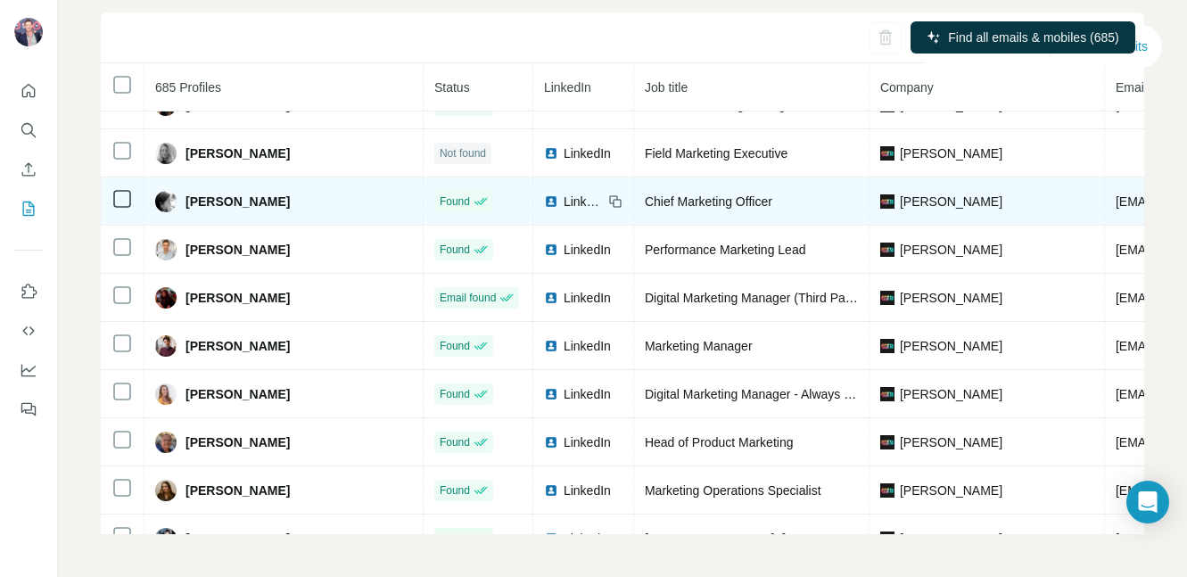
click at [564, 203] on span "LinkedIn" at bounding box center [583, 202] width 39 height 18
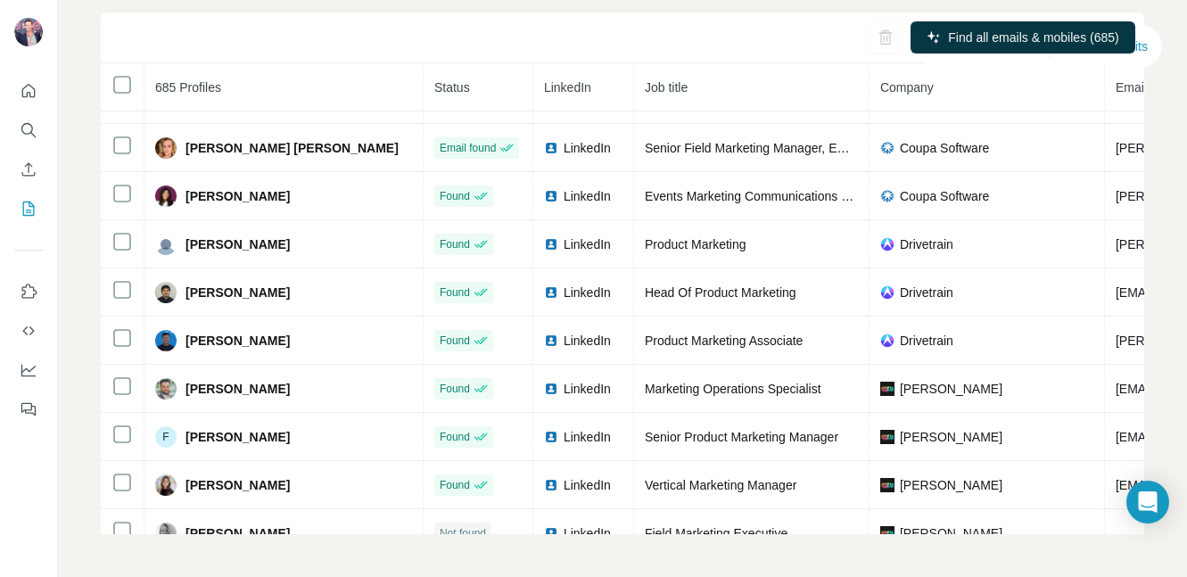
scroll to position [30208, 0]
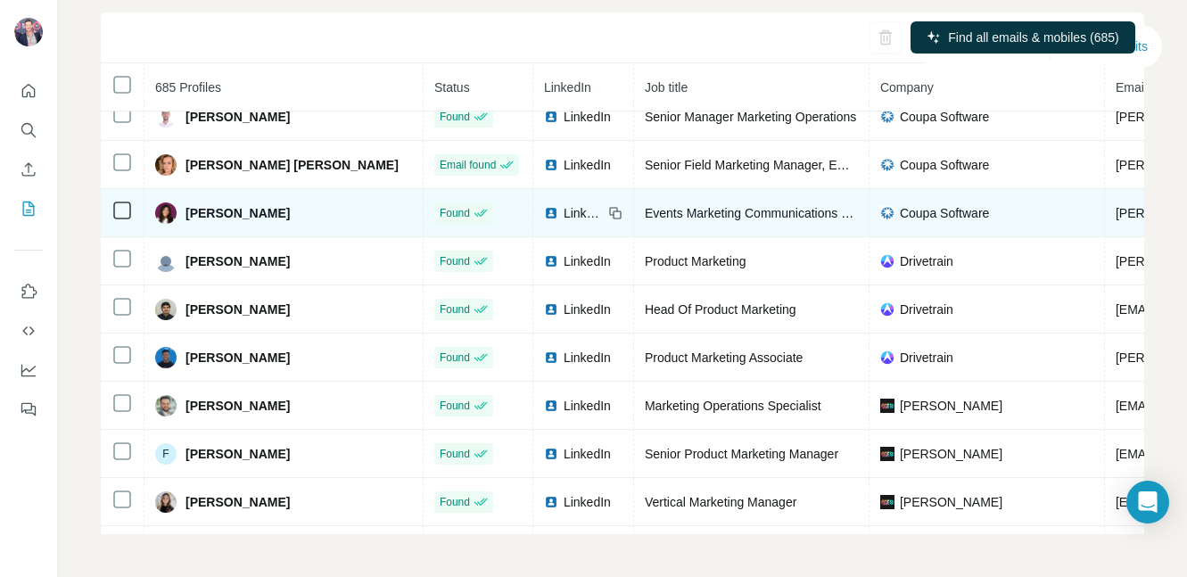
click at [564, 210] on span "LinkedIn" at bounding box center [583, 213] width 39 height 18
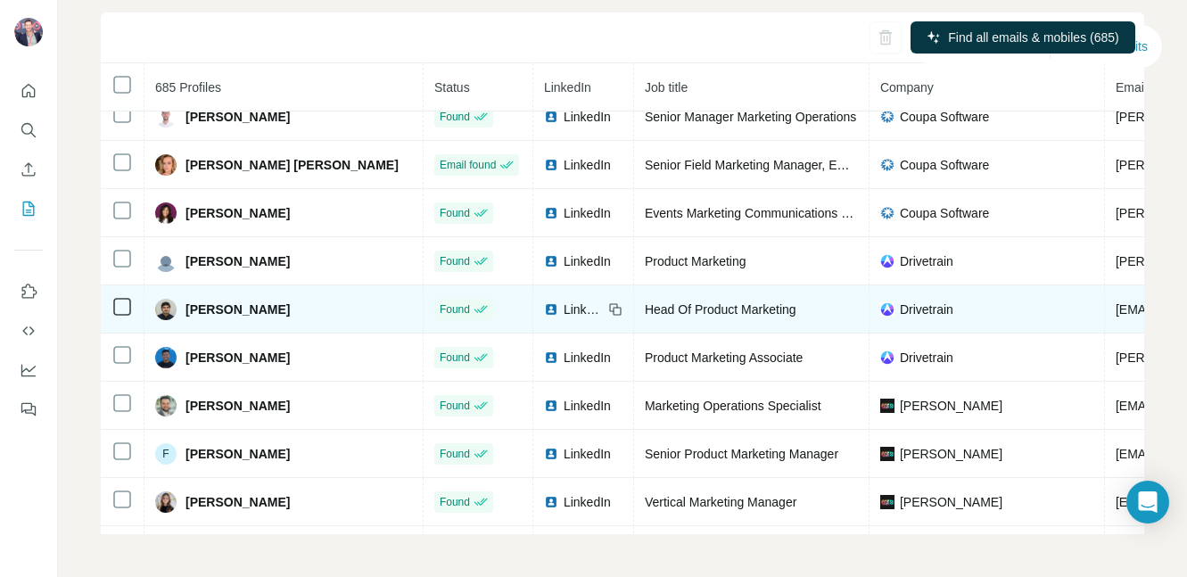
click at [564, 308] on span "LinkedIn" at bounding box center [583, 309] width 39 height 18
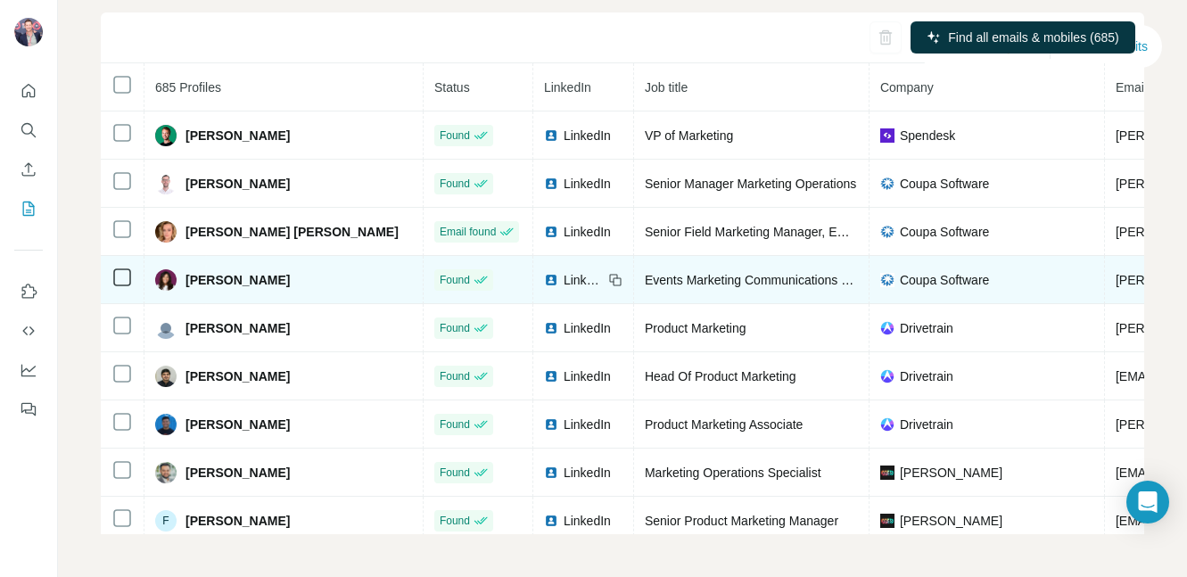
scroll to position [30136, 0]
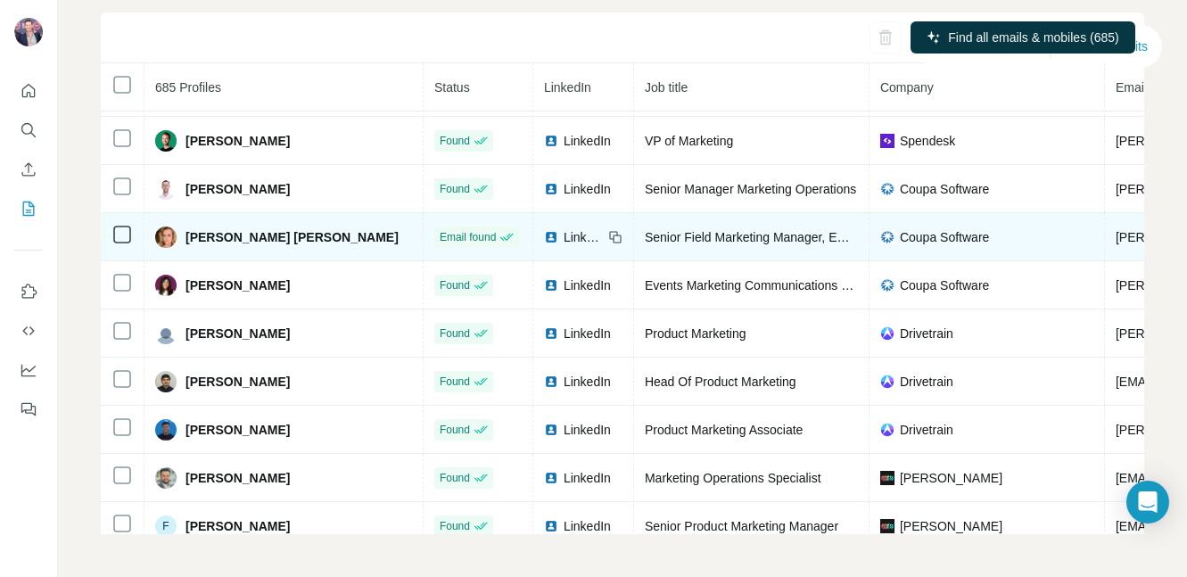
click at [564, 236] on span "LinkedIn" at bounding box center [583, 237] width 39 height 18
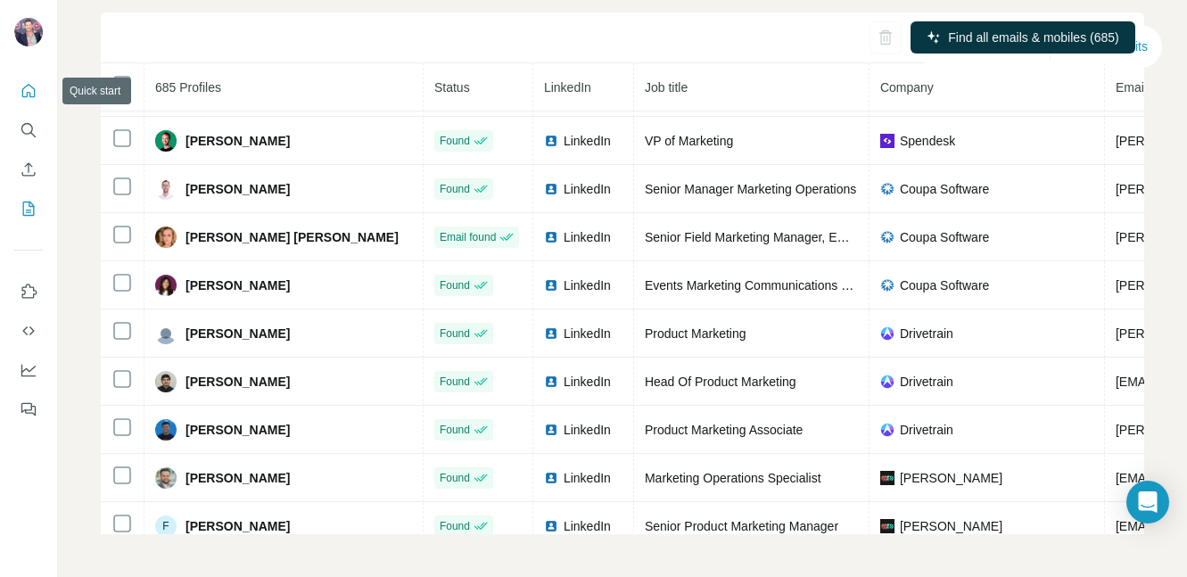
click at [29, 91] on icon "Quick start" at bounding box center [29, 91] width 18 height 18
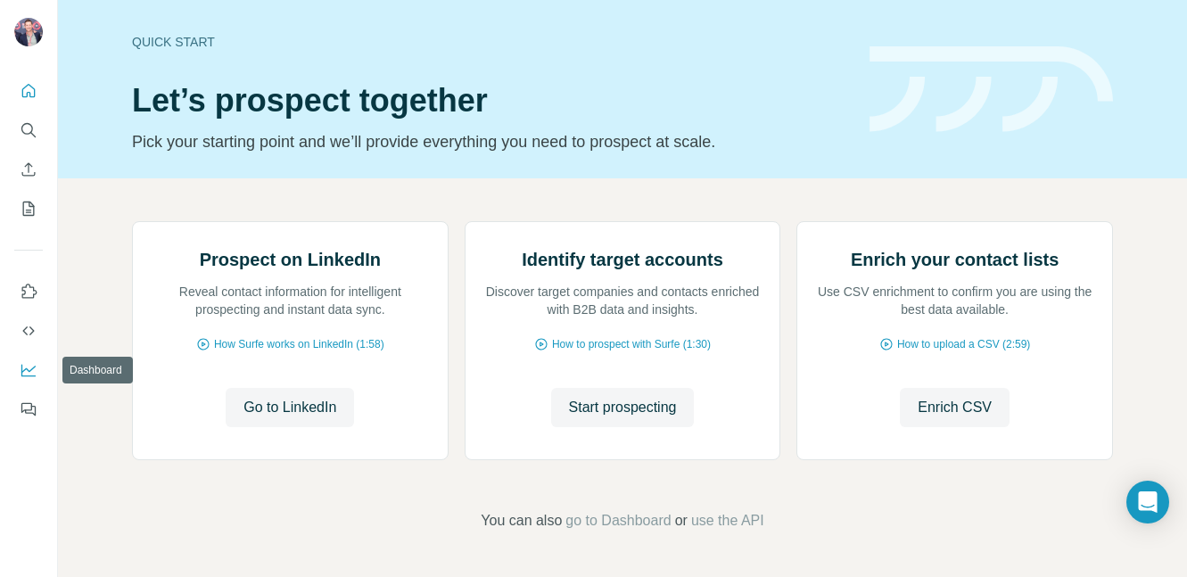
click at [30, 368] on icon "Dashboard" at bounding box center [29, 370] width 18 height 18
click at [30, 204] on icon "My lists" at bounding box center [29, 209] width 18 height 18
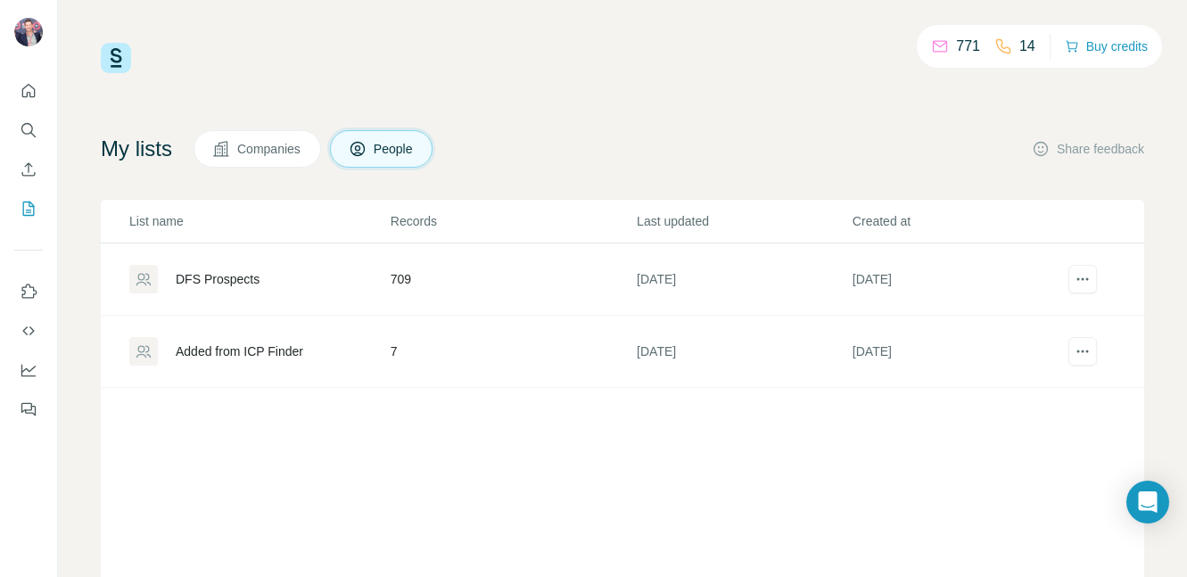
click at [377, 284] on div "DFS Prospects" at bounding box center [258, 279] width 259 height 29
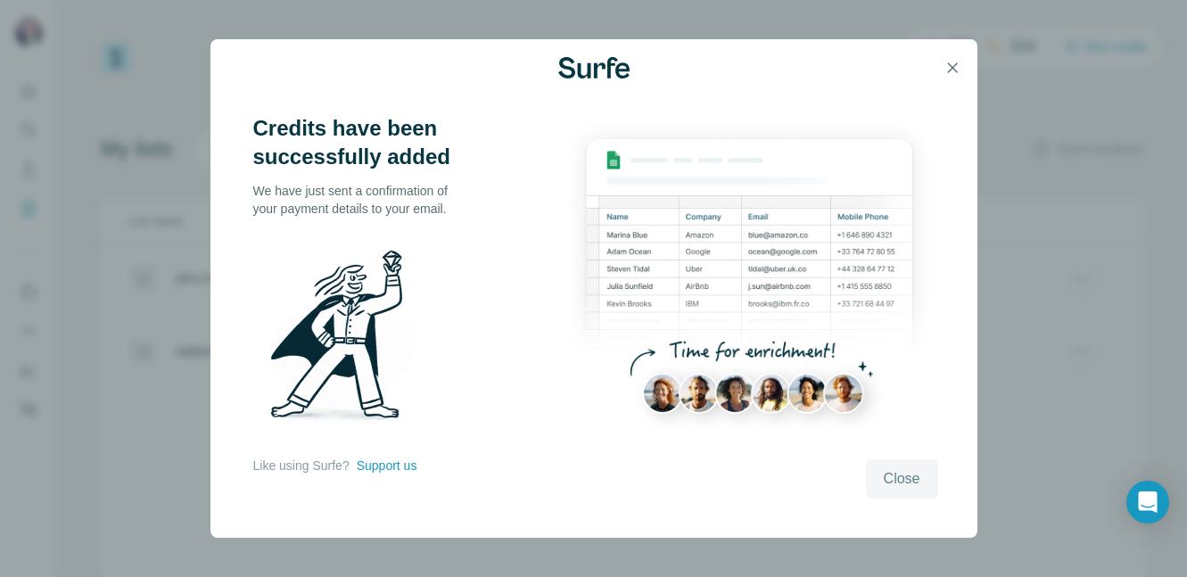
click at [902, 482] on span "Close" at bounding box center [902, 478] width 37 height 21
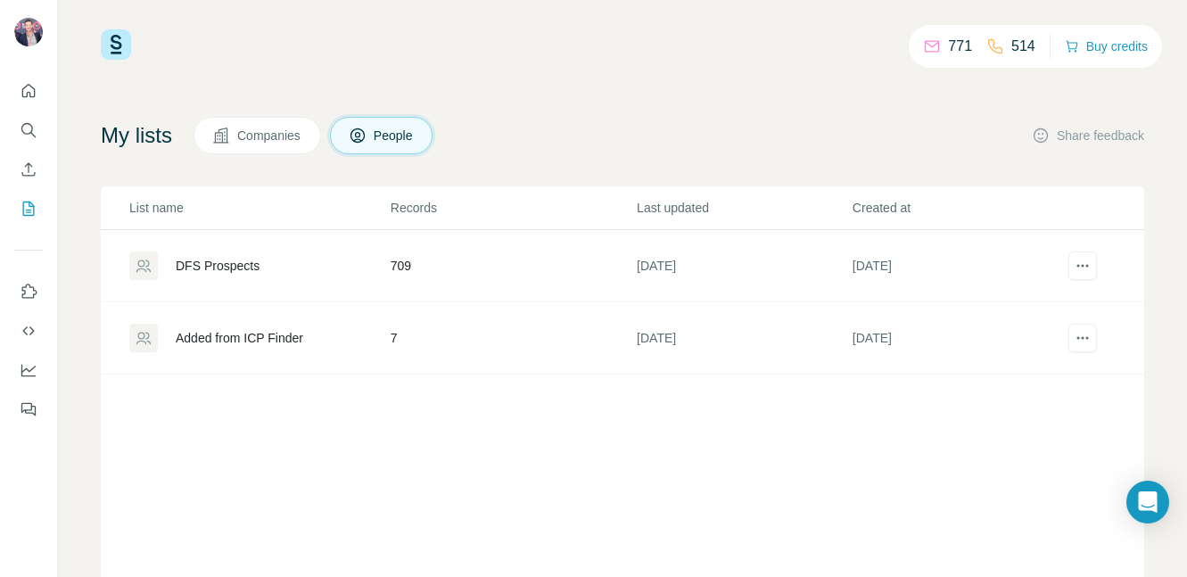
scroll to position [14, 0]
click at [380, 261] on div "DFS Prospects" at bounding box center [258, 265] width 259 height 29
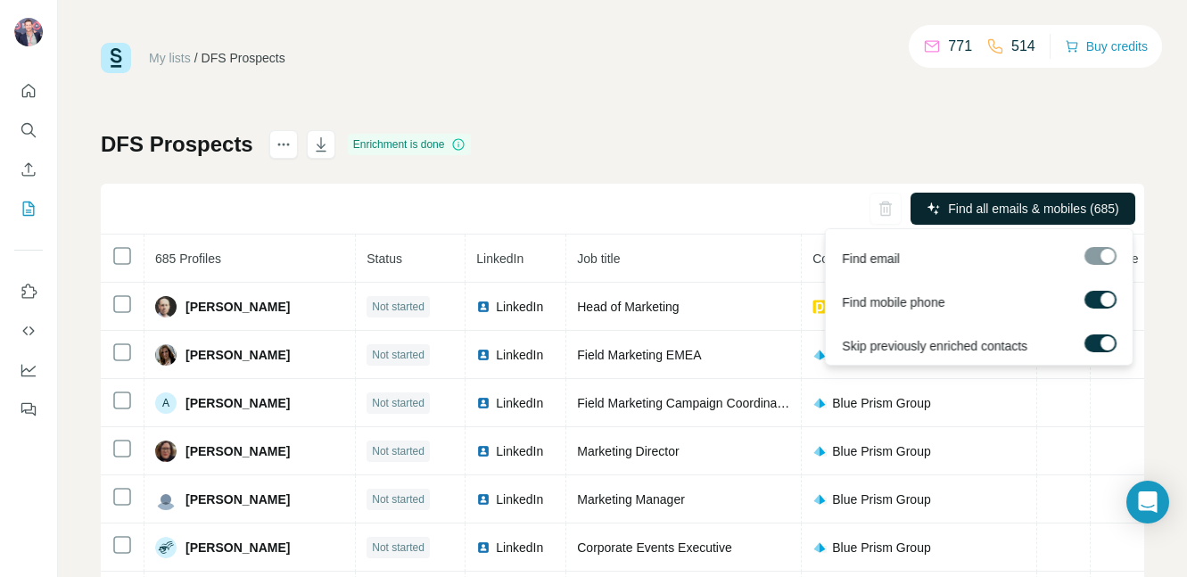
click at [1062, 210] on span "Find all emails & mobiles (685)" at bounding box center [1033, 209] width 170 height 18
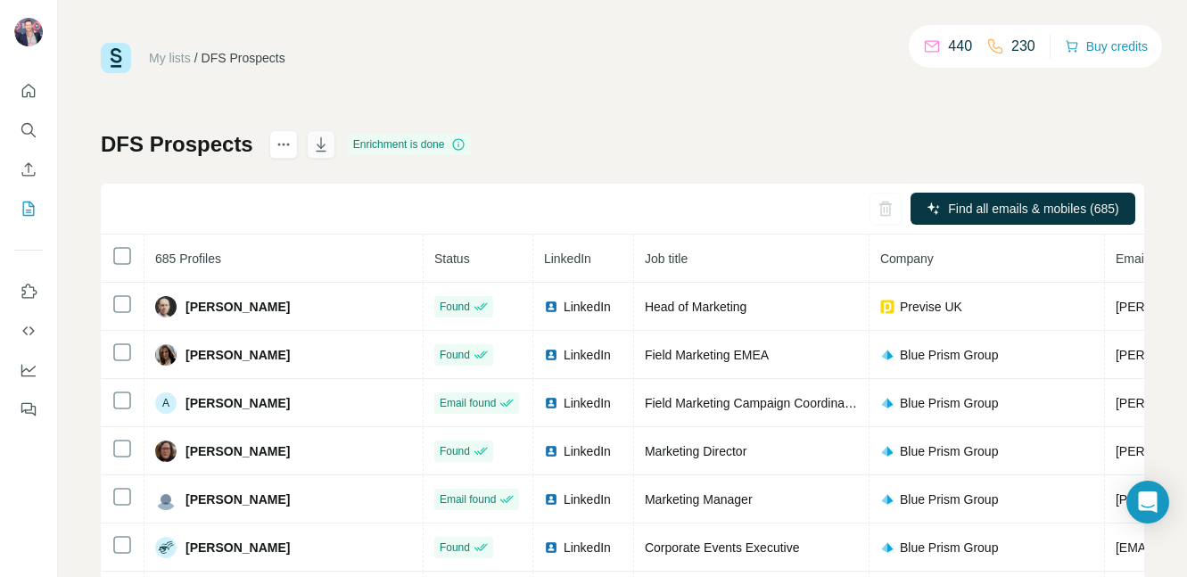
click at [321, 143] on icon "button" at bounding box center [321, 145] width 18 height 18
